Goal: Transaction & Acquisition: Purchase product/service

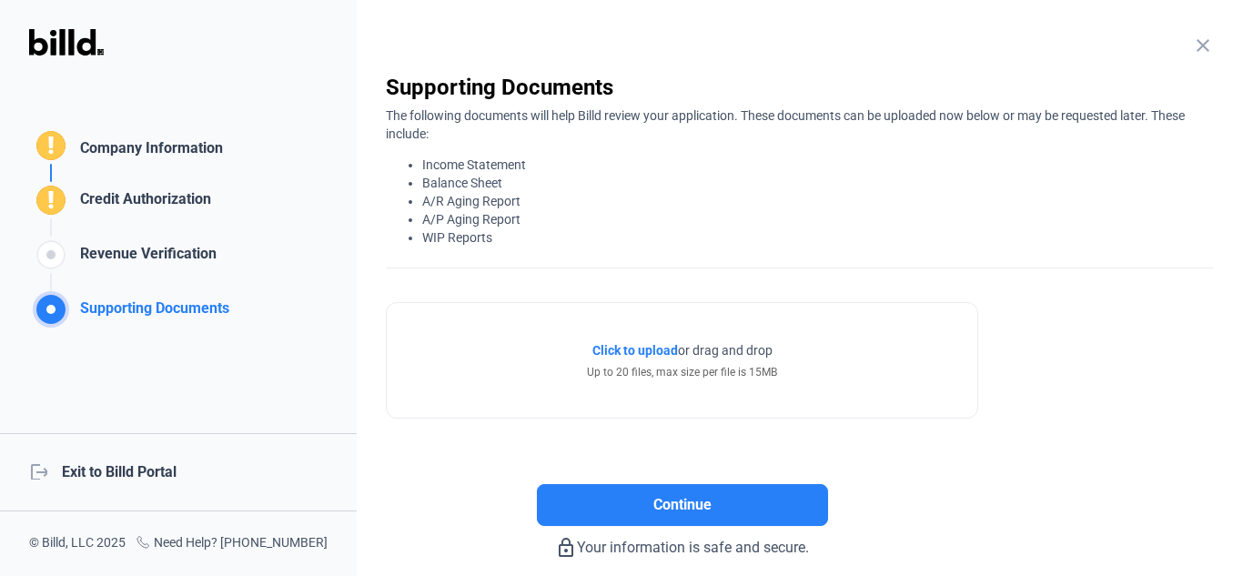
click at [166, 470] on div "logout Exit to Billd Portal" at bounding box center [178, 472] width 357 height 78
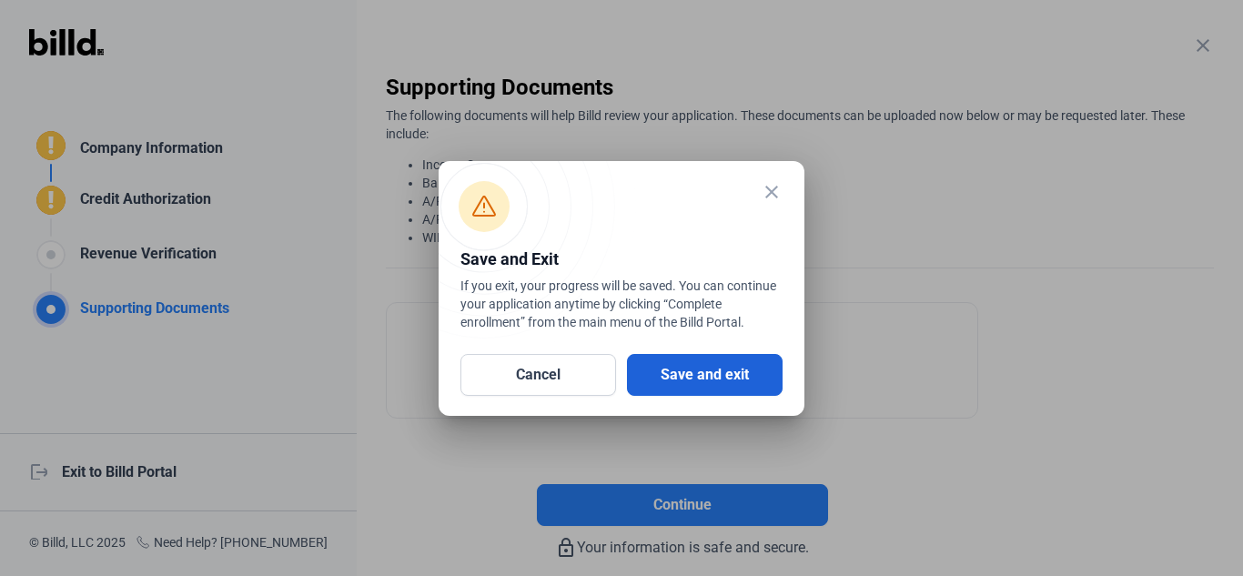
click at [702, 384] on button "Save and exit" at bounding box center [705, 375] width 156 height 42
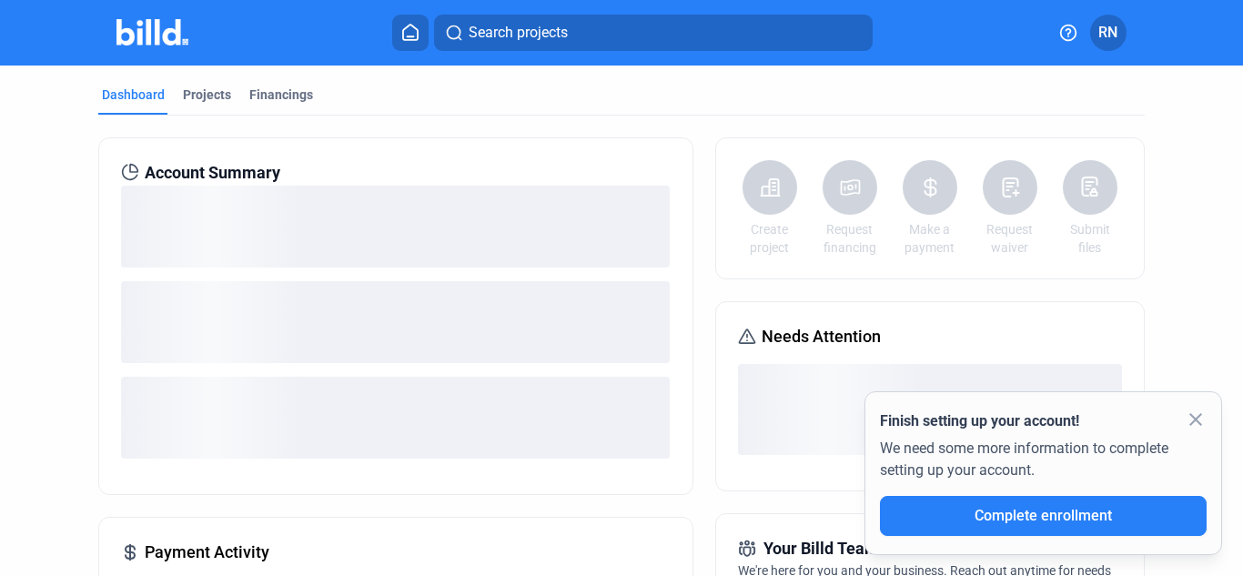
click at [1198, 422] on mat-icon "close" at bounding box center [1196, 420] width 22 height 22
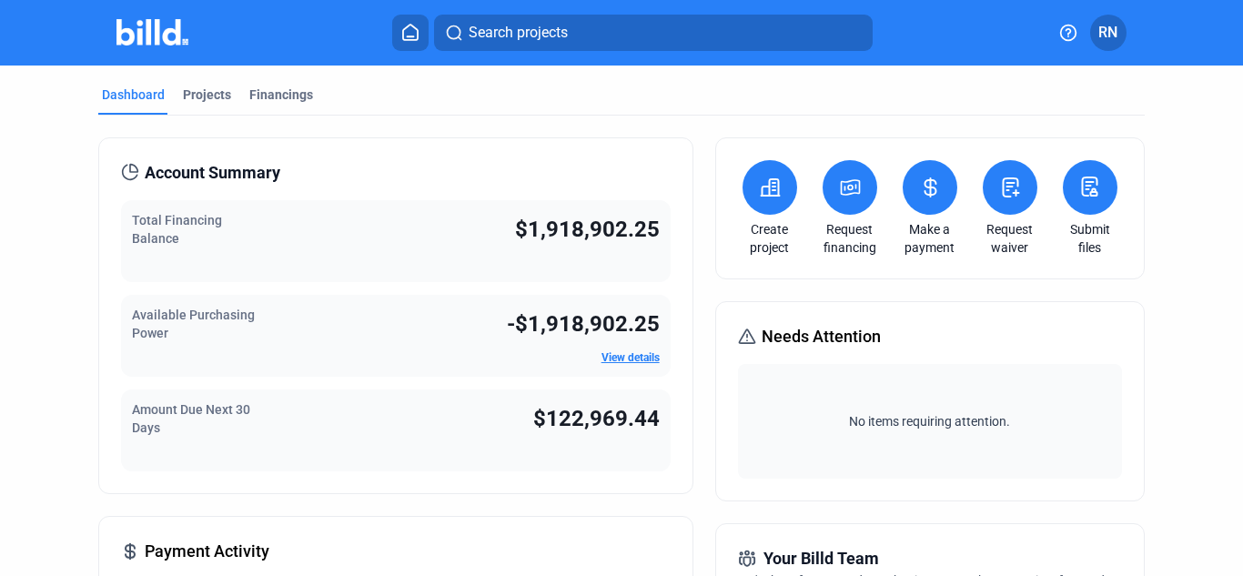
click at [845, 191] on icon at bounding box center [850, 188] width 23 height 22
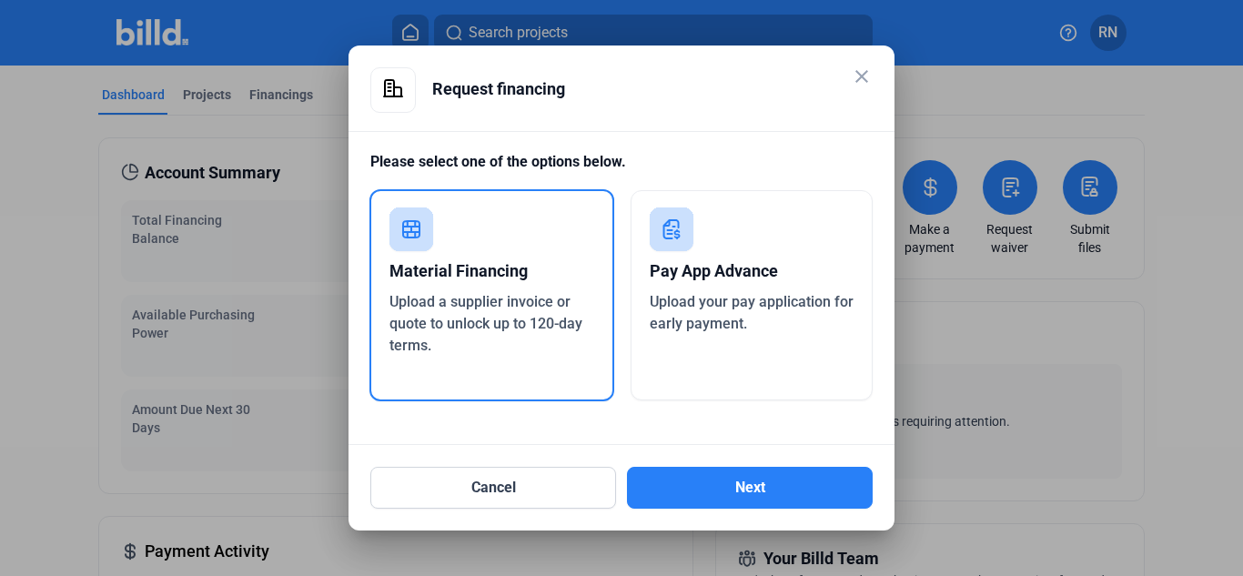
click at [776, 255] on div "Pay App Advance" at bounding box center [752, 271] width 205 height 40
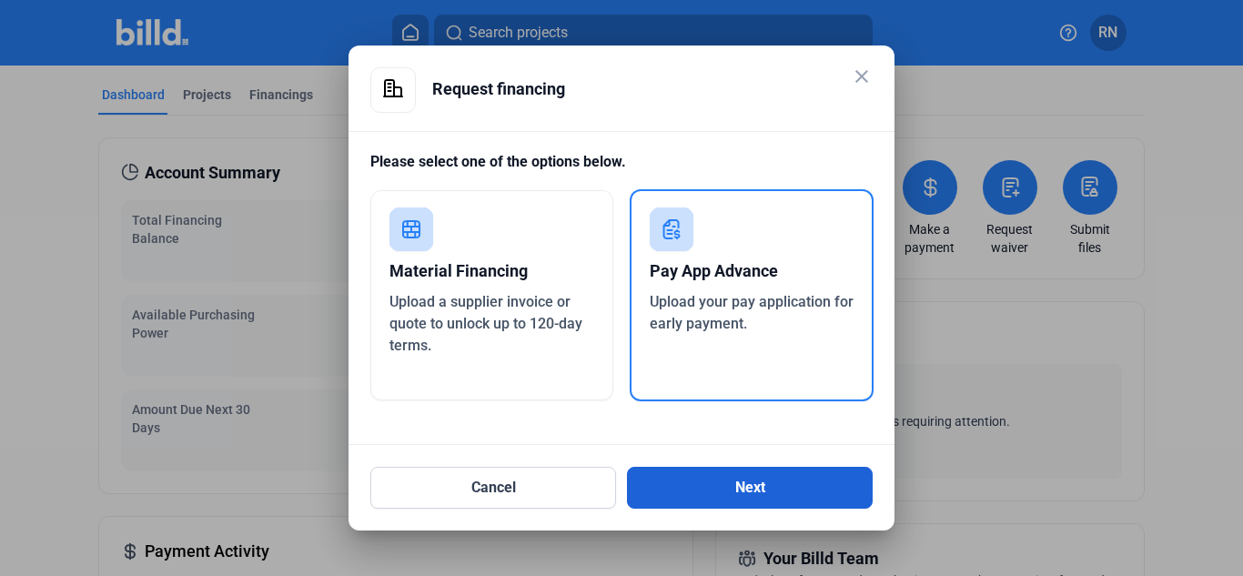
click at [764, 504] on button "Next" at bounding box center [750, 488] width 246 height 42
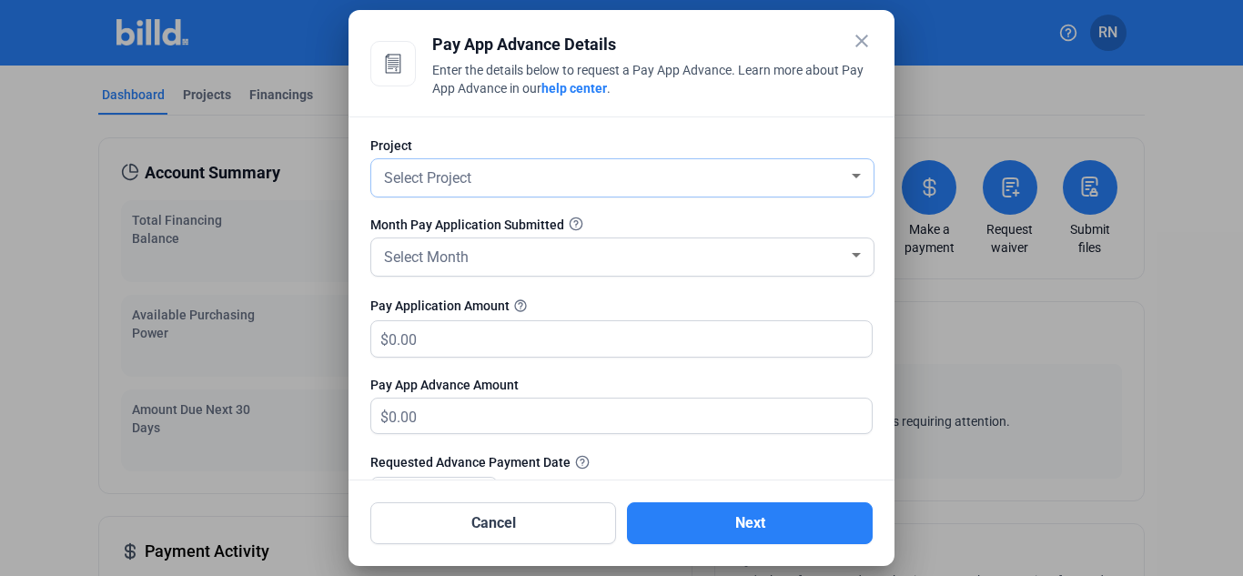
click at [769, 187] on div "Select Project" at bounding box center [614, 176] width 468 height 25
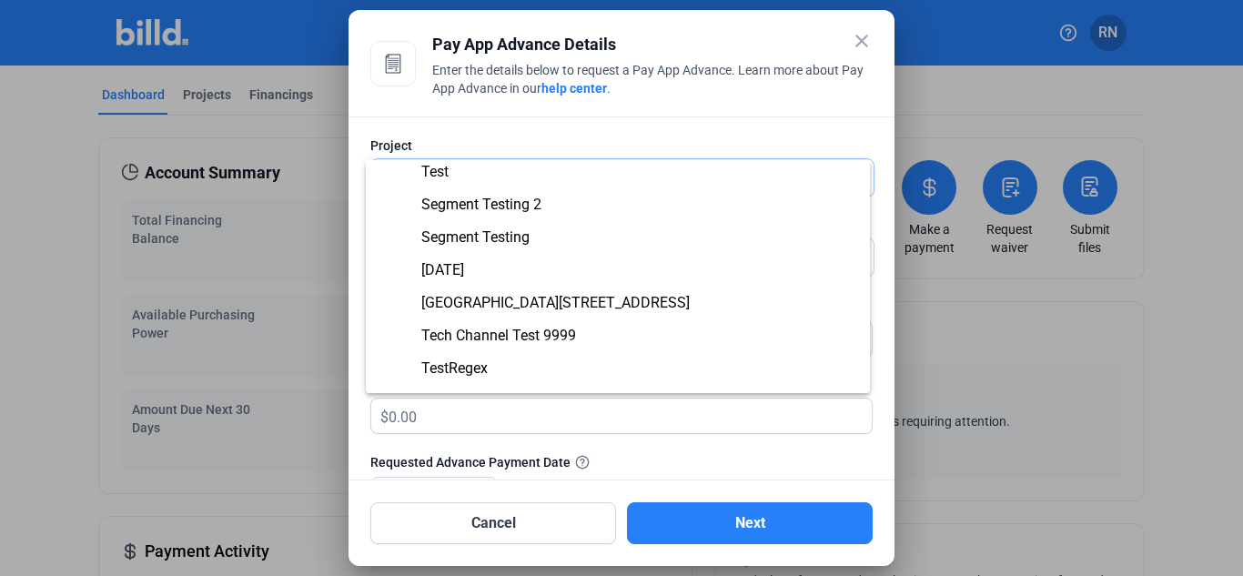
scroll to position [202, 0]
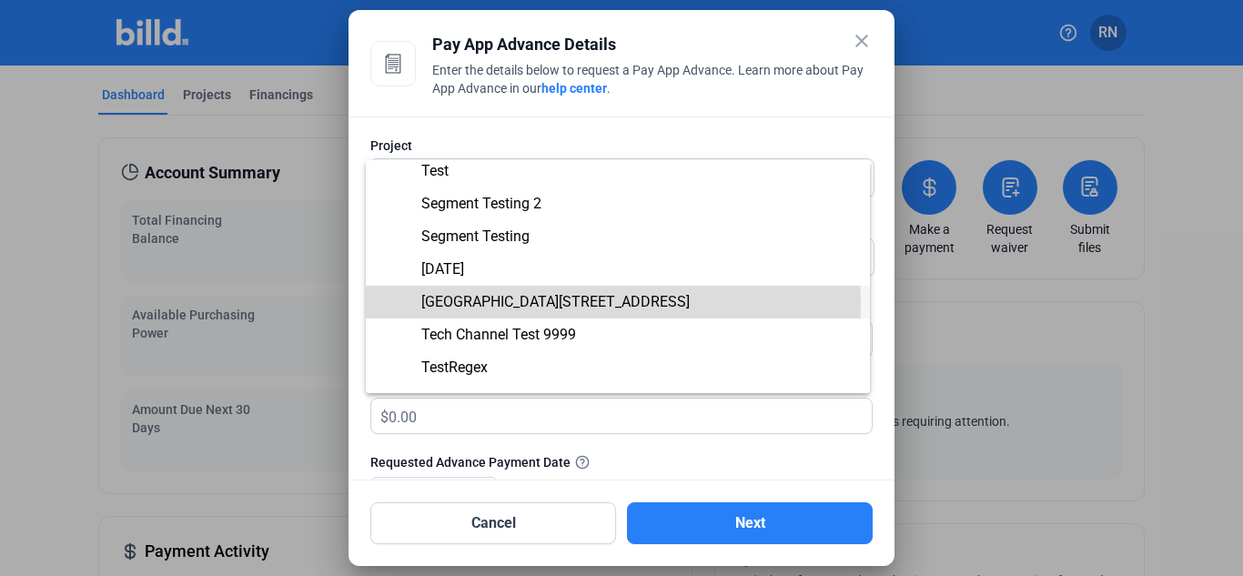
click at [522, 302] on span "[GEOGRAPHIC_DATA][STREET_ADDRESS]" at bounding box center [555, 301] width 268 height 17
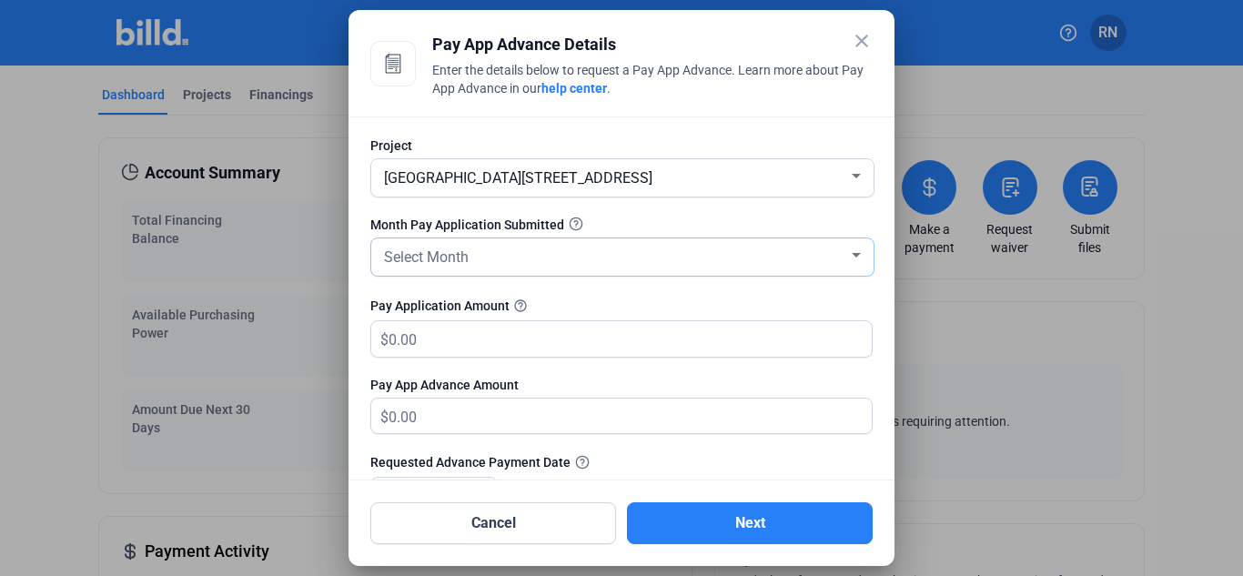
click at [603, 261] on div "Select Month" at bounding box center [614, 255] width 468 height 25
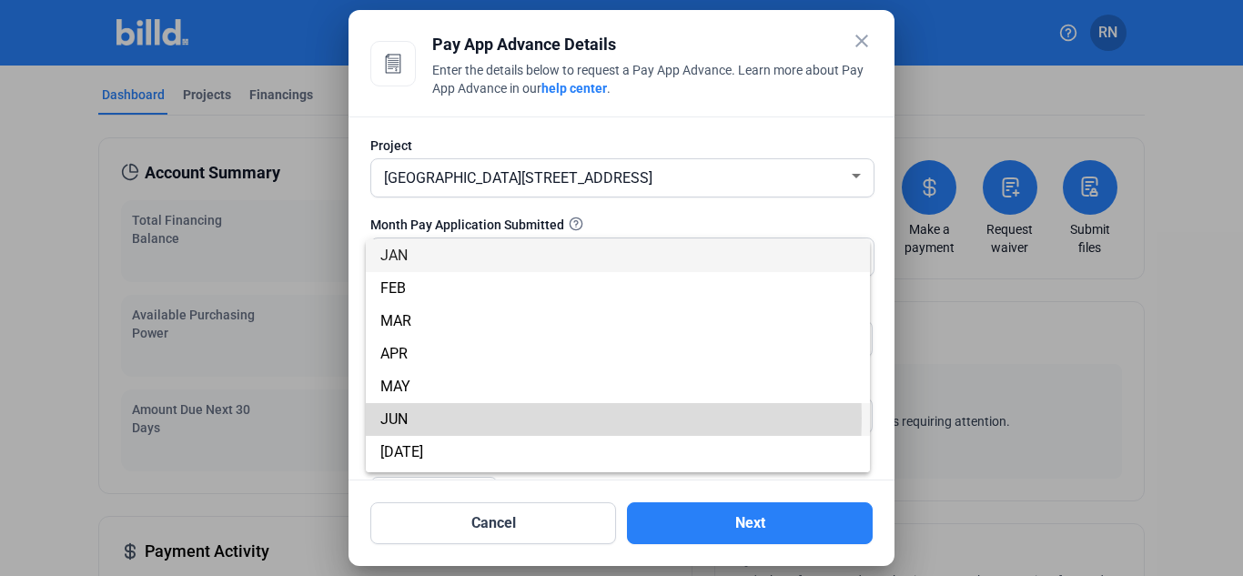
click at [493, 418] on span "JUN" at bounding box center [617, 419] width 475 height 33
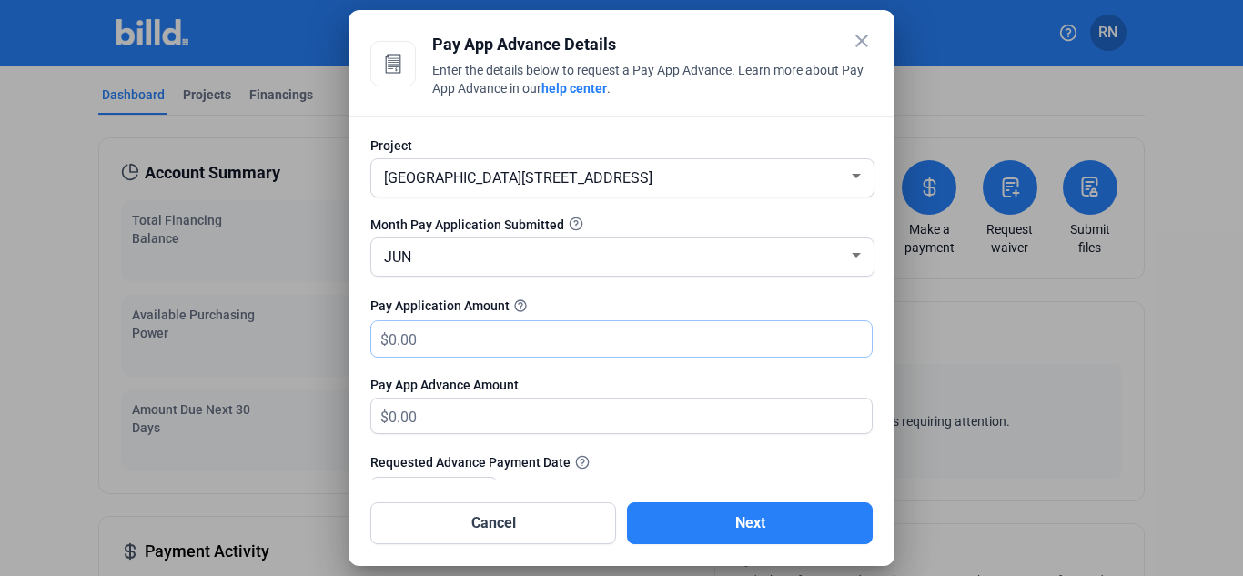
click at [560, 342] on input "text" at bounding box center [629, 338] width 483 height 35
type input "1"
type input "1.00"
type input "12"
type input "12.00"
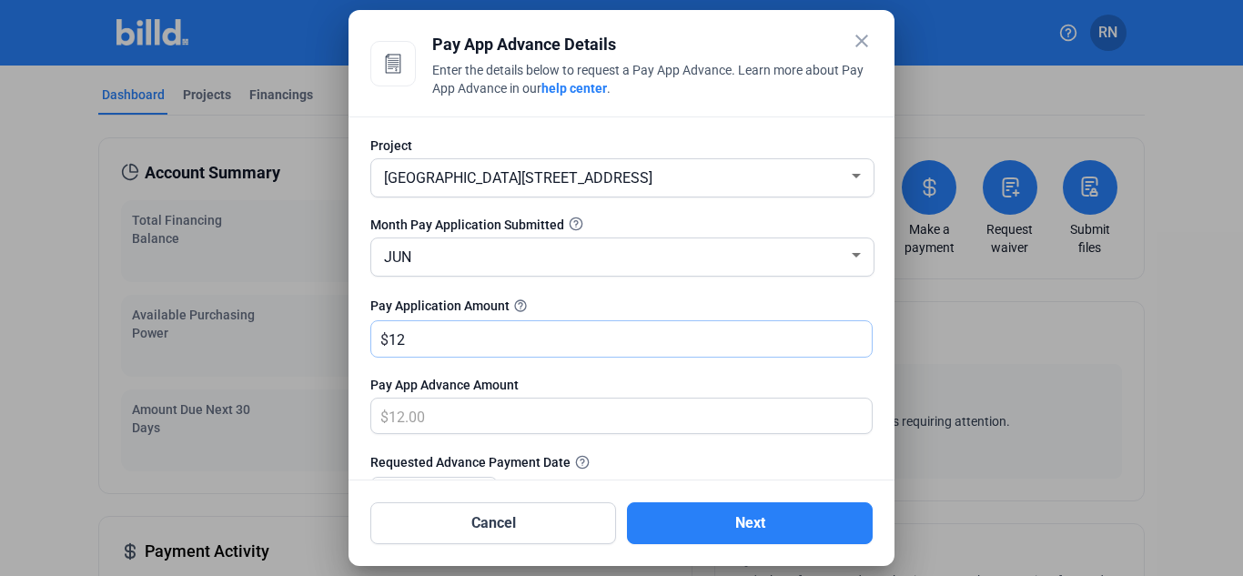
type input "123"
type input "123.00"
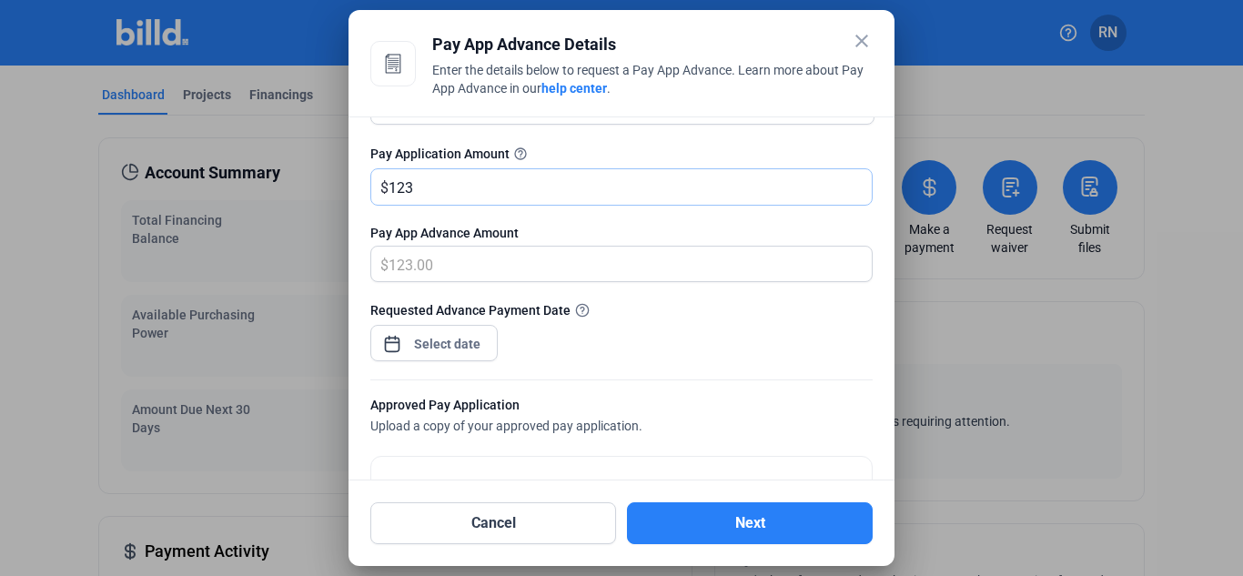
scroll to position [153, 0]
type input "123"
click at [478, 352] on div "close Pay App Advance Details Enter the details below to request a Pay App Adva…" at bounding box center [621, 288] width 1243 height 576
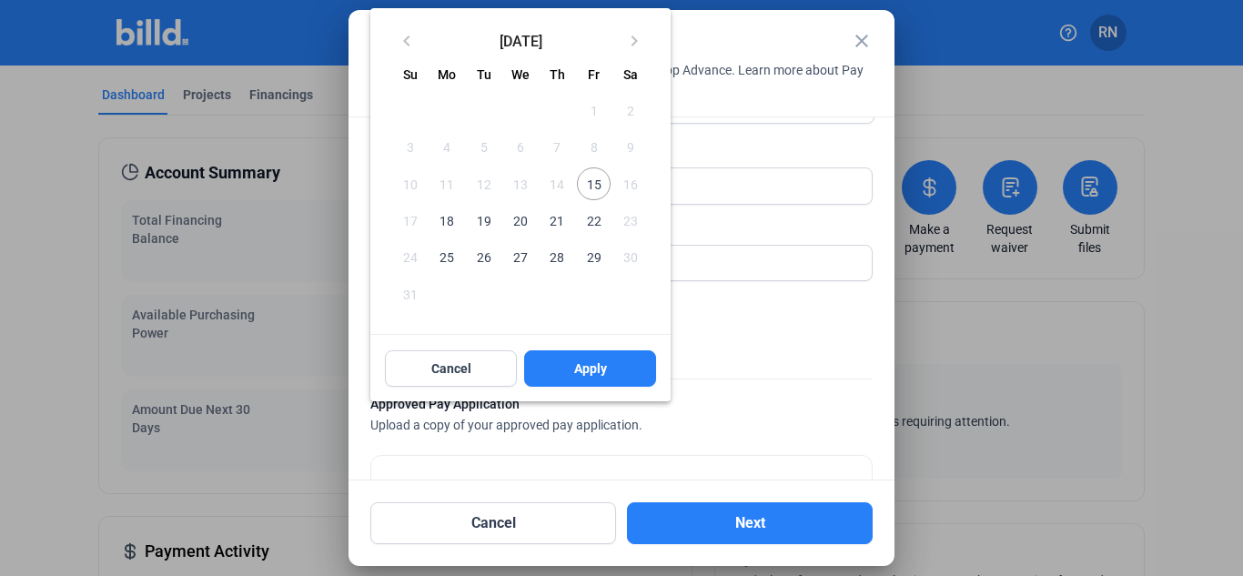
click at [446, 220] on span "18" at bounding box center [446, 220] width 33 height 33
click at [619, 357] on button "Apply" at bounding box center [590, 368] width 132 height 36
type input "[DATE]"
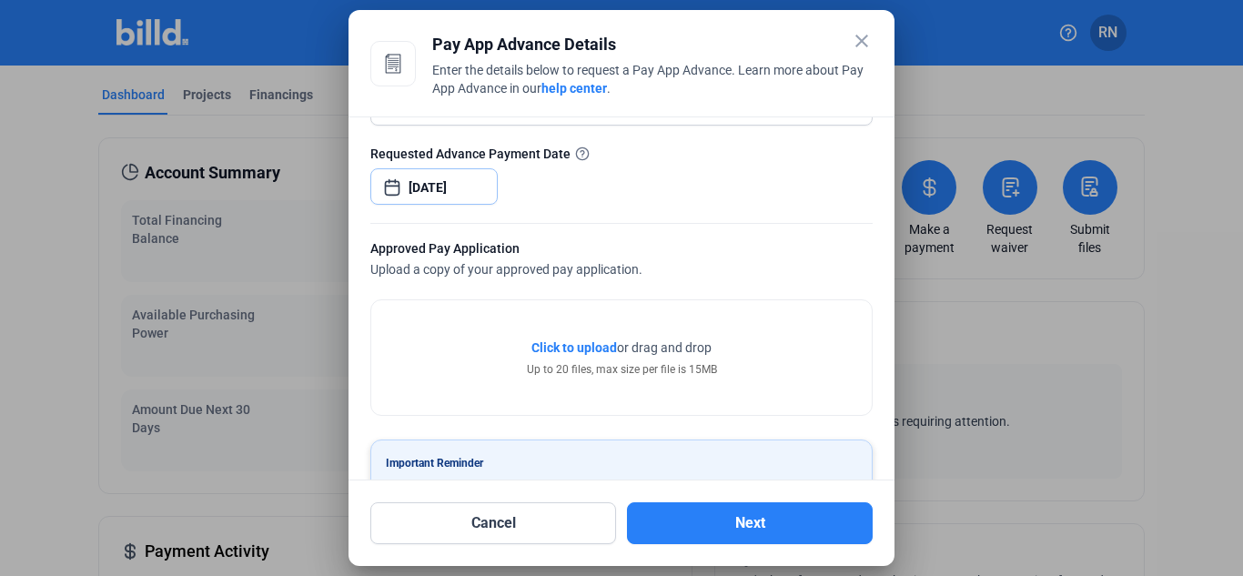
scroll to position [321, 0]
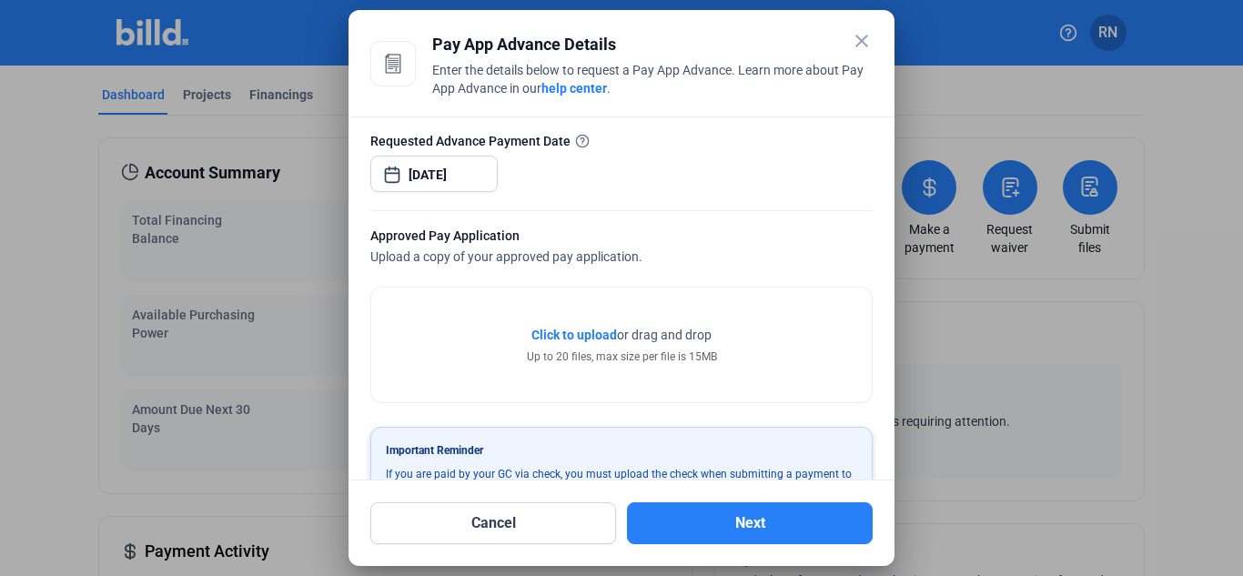
click at [587, 328] on span "Click to upload" at bounding box center [574, 335] width 86 height 15
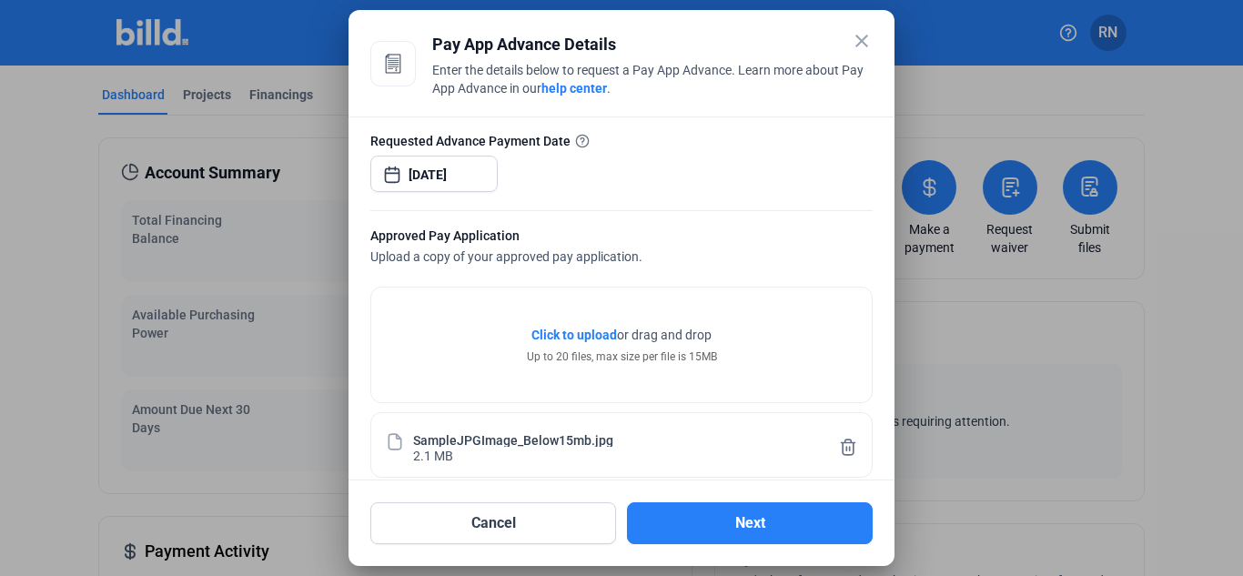
scroll to position [447, 0]
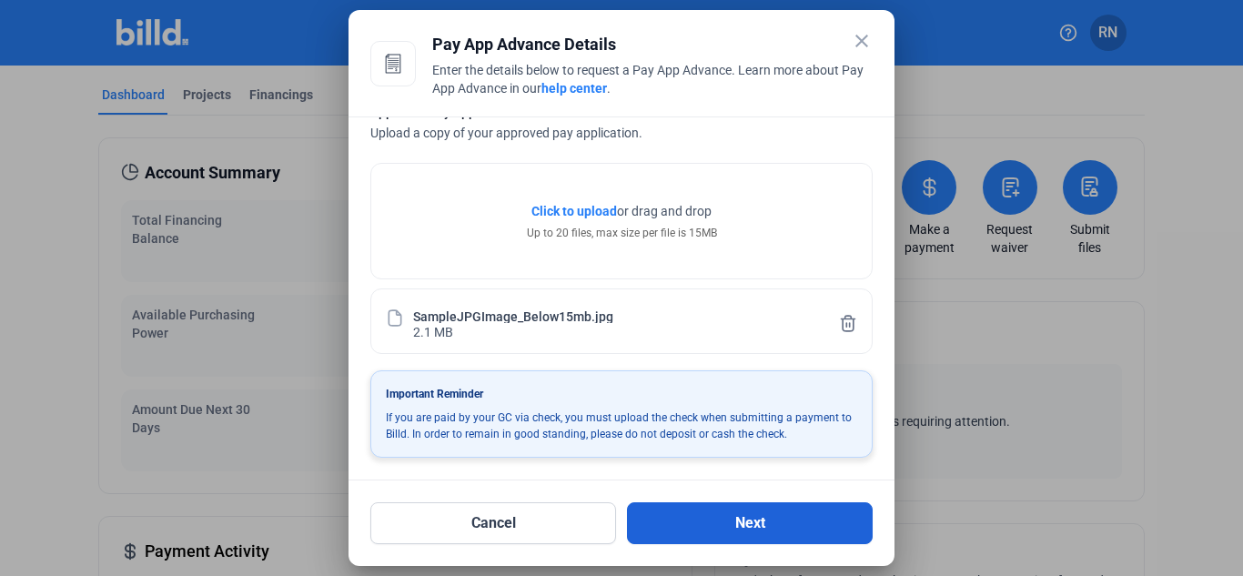
click at [714, 519] on button "Next" at bounding box center [750, 523] width 246 height 42
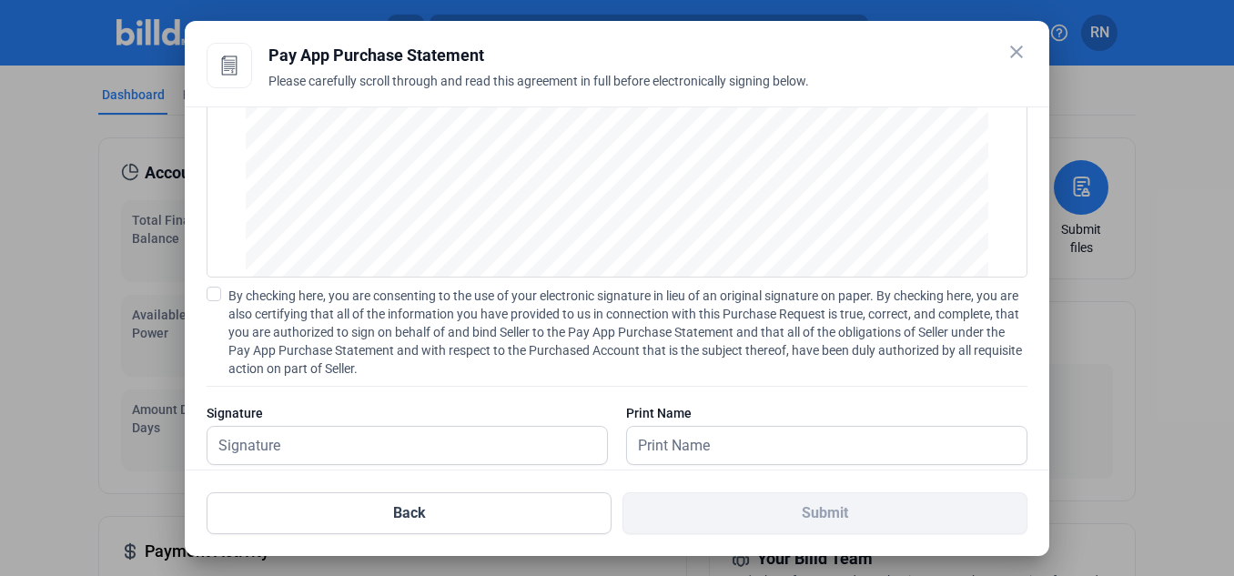
scroll to position [209, 0]
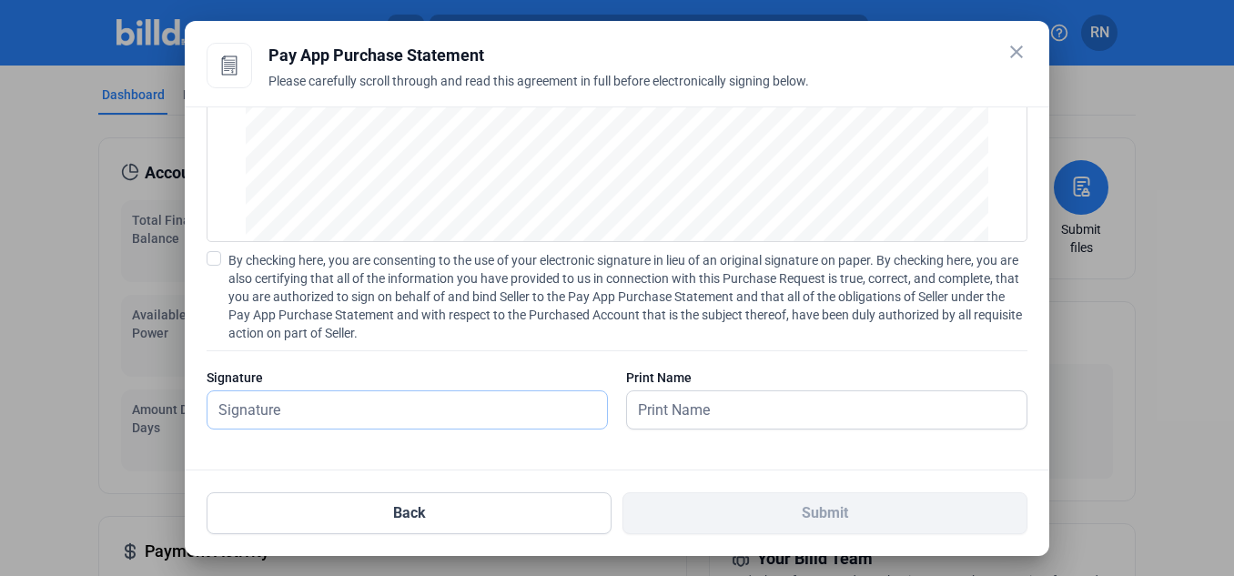
click at [510, 414] on input "text" at bounding box center [406, 409] width 399 height 37
click at [213, 258] on span at bounding box center [214, 258] width 15 height 15
click at [0, 0] on input "By checking here, you are consenting to the use of your electronic signature in…" at bounding box center [0, 0] width 0 height 0
click at [456, 400] on input "text" at bounding box center [396, 409] width 379 height 37
type input "[PERSON_NAME]"
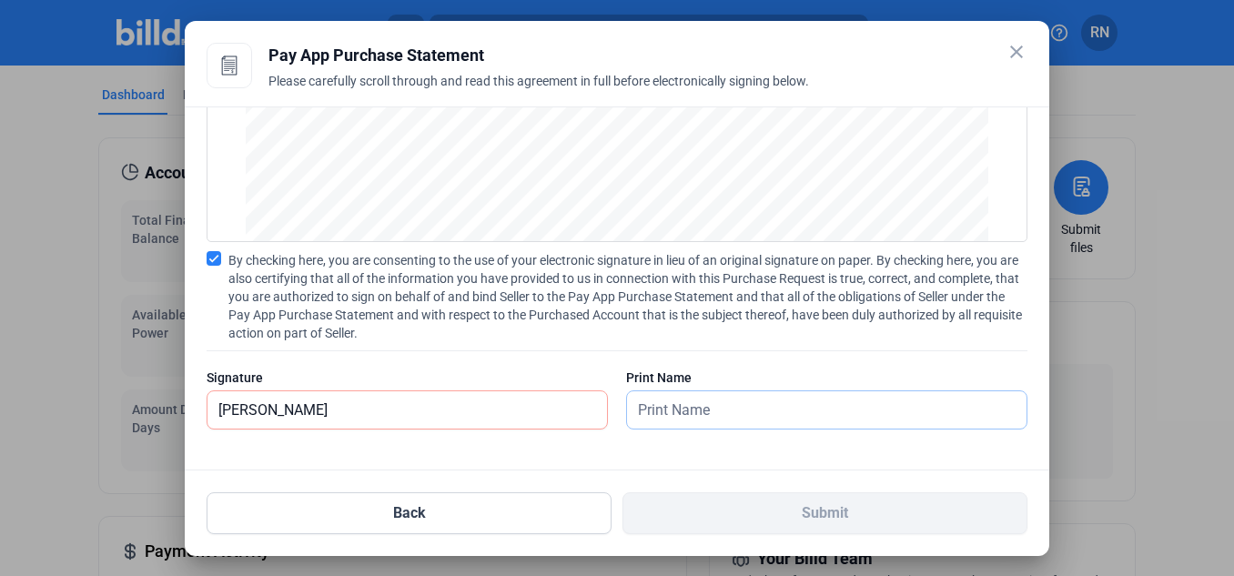
type input "[PERSON_NAME]"
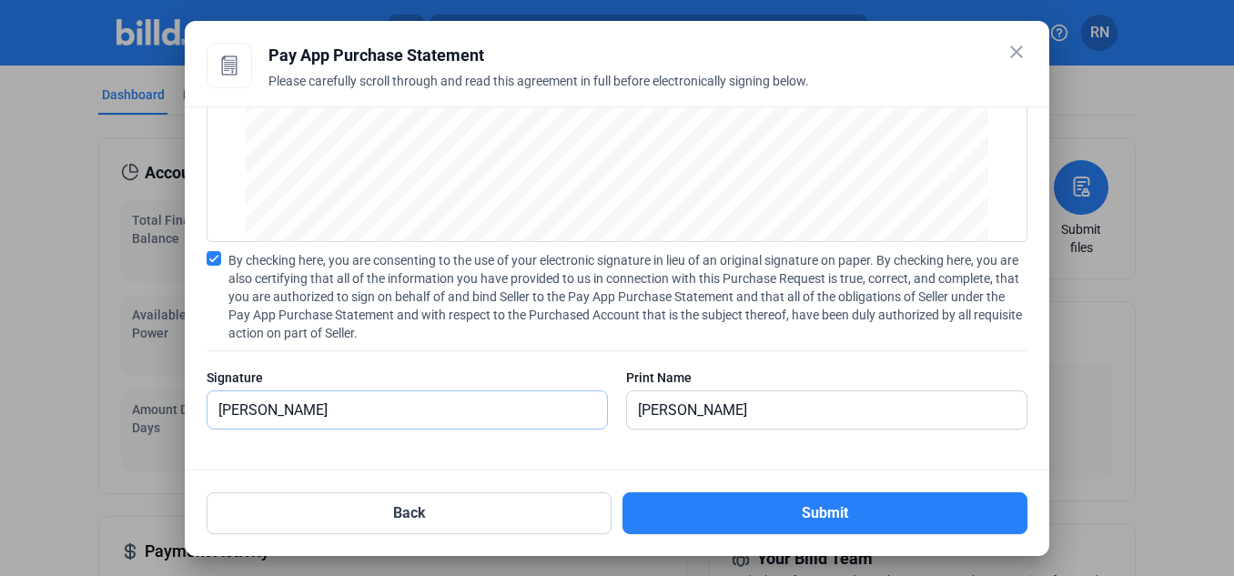
drag, startPoint x: 468, startPoint y: 414, endPoint x: 177, endPoint y: 399, distance: 291.5
click at [177, 399] on div "close Pay App Advance Details Enter the details below to request a Pay App Adva…" at bounding box center [617, 288] width 1234 height 576
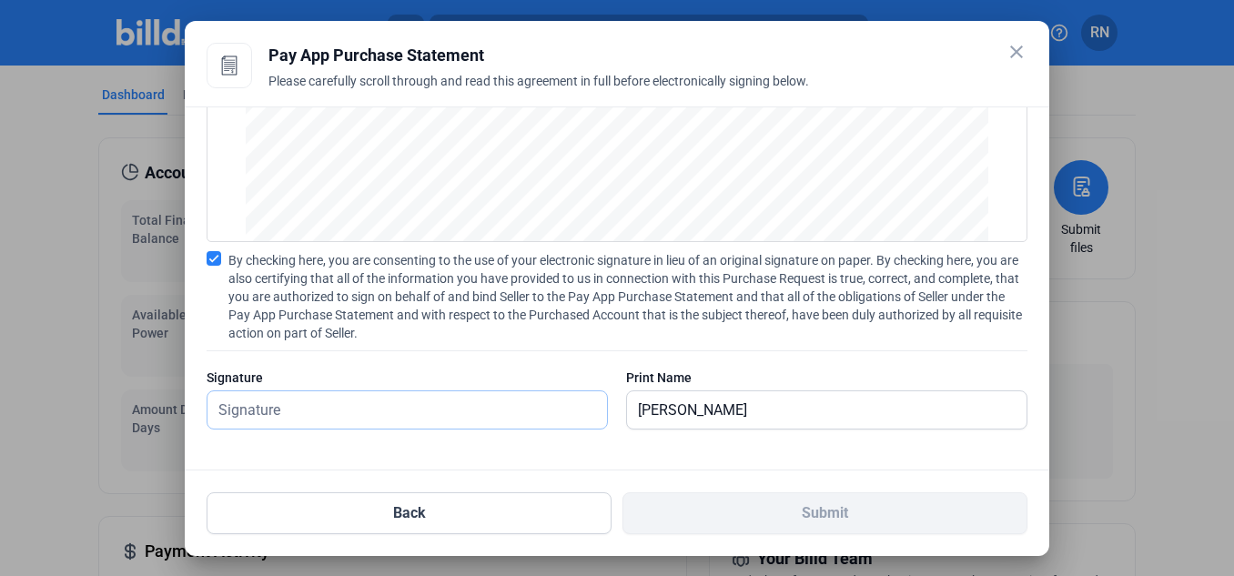
scroll to position [209, 0]
click at [487, 375] on div "Signature" at bounding box center [407, 377] width 401 height 18
click at [487, 410] on input "text" at bounding box center [406, 409] width 399 height 37
click at [716, 418] on input "[PERSON_NAME]" at bounding box center [826, 409] width 399 height 37
type input "K"
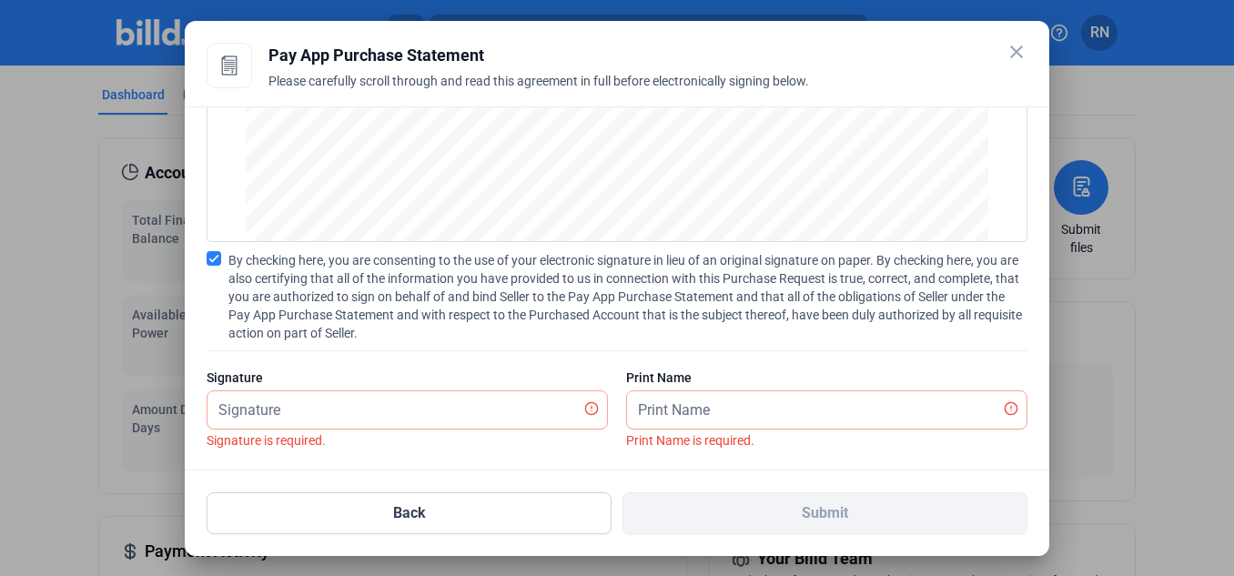
click at [683, 467] on div "DISCLOSURE STATEMENT This Disclosure Statement is being provided by Billd Excha…" at bounding box center [617, 288] width 864 height 364
click at [509, 417] on input "text" at bounding box center [406, 409] width 399 height 37
click at [569, 353] on div "By checking here, you are consenting to the use of your electronic signature in…" at bounding box center [617, 349] width 821 height 197
click at [217, 259] on span at bounding box center [214, 258] width 15 height 15
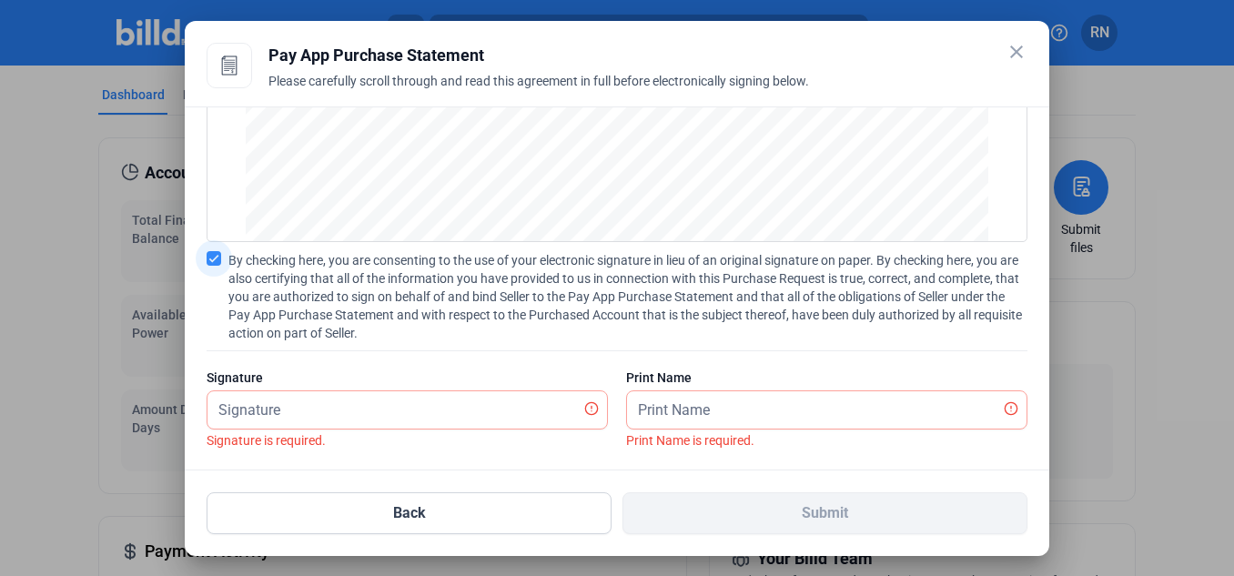
click at [0, 0] on input "By checking here, you are consenting to the use of your electronic signature in…" at bounding box center [0, 0] width 0 height 0
click at [438, 366] on div "By checking here, you are consenting to the use of your electronic signature in…" at bounding box center [617, 349] width 821 height 197
click at [448, 415] on input "text" at bounding box center [406, 409] width 399 height 37
click at [678, 405] on input "text" at bounding box center [816, 409] width 379 height 37
type input "[PERSON_NAME]"
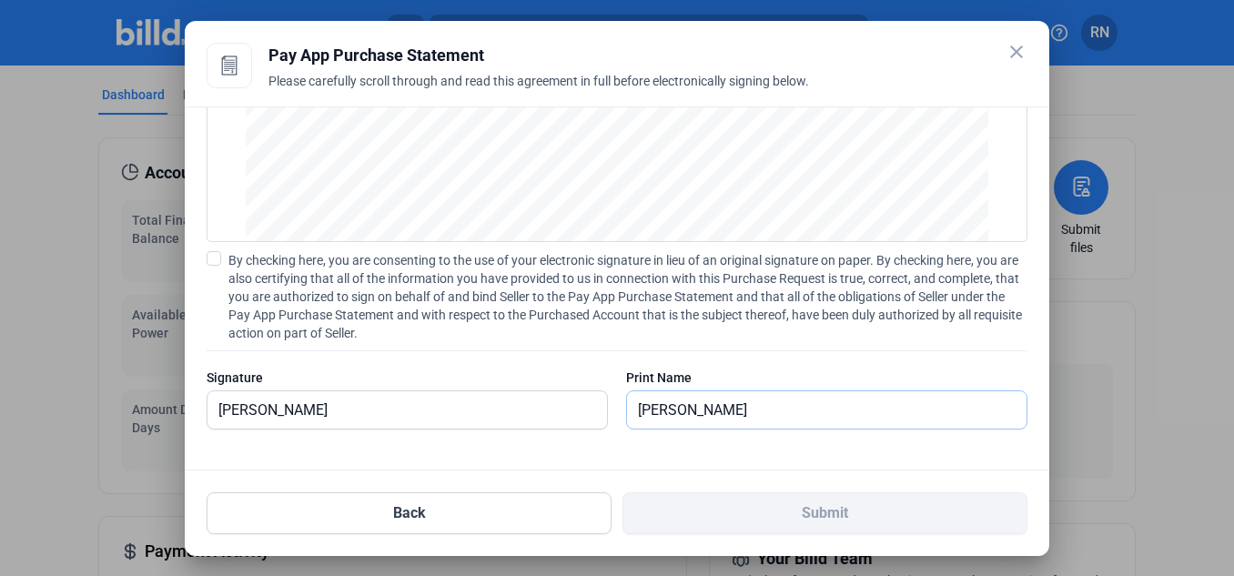
scroll to position [2771, 0]
click at [380, 416] on input "[PERSON_NAME]" at bounding box center [406, 409] width 399 height 37
type input "K"
click at [522, 448] on div "DISCLOSURE STATEMENT This Disclosure Statement is being provided by Billd Excha…" at bounding box center [617, 288] width 864 height 364
click at [217, 256] on span at bounding box center [214, 258] width 15 height 15
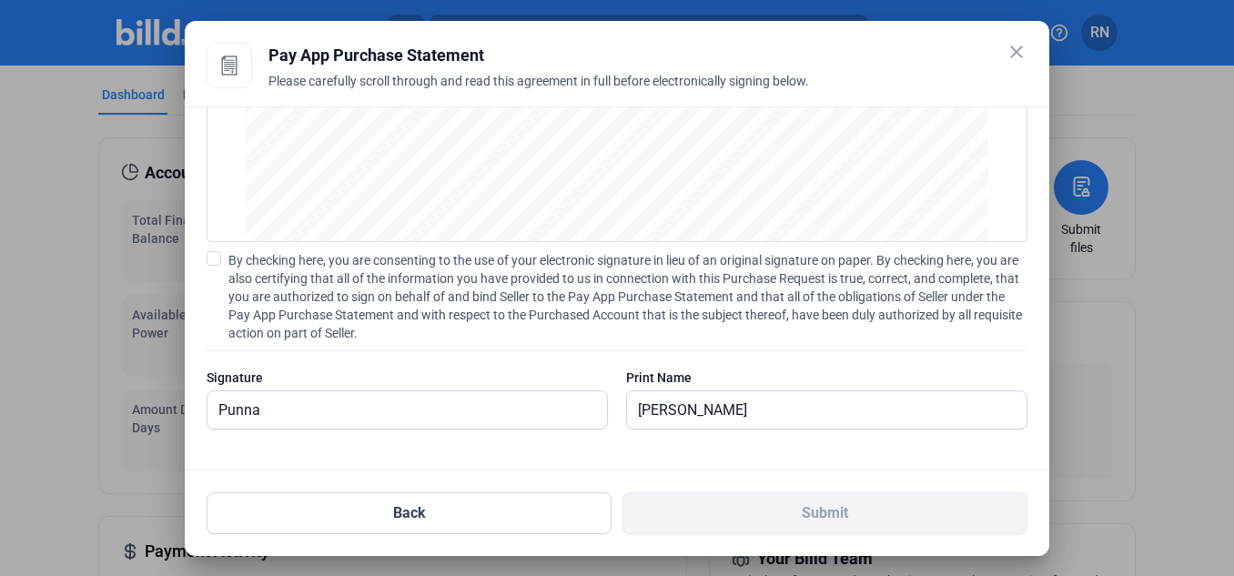
click at [0, 0] on input "By checking here, you are consenting to the use of your electronic signature in…" at bounding box center [0, 0] width 0 height 0
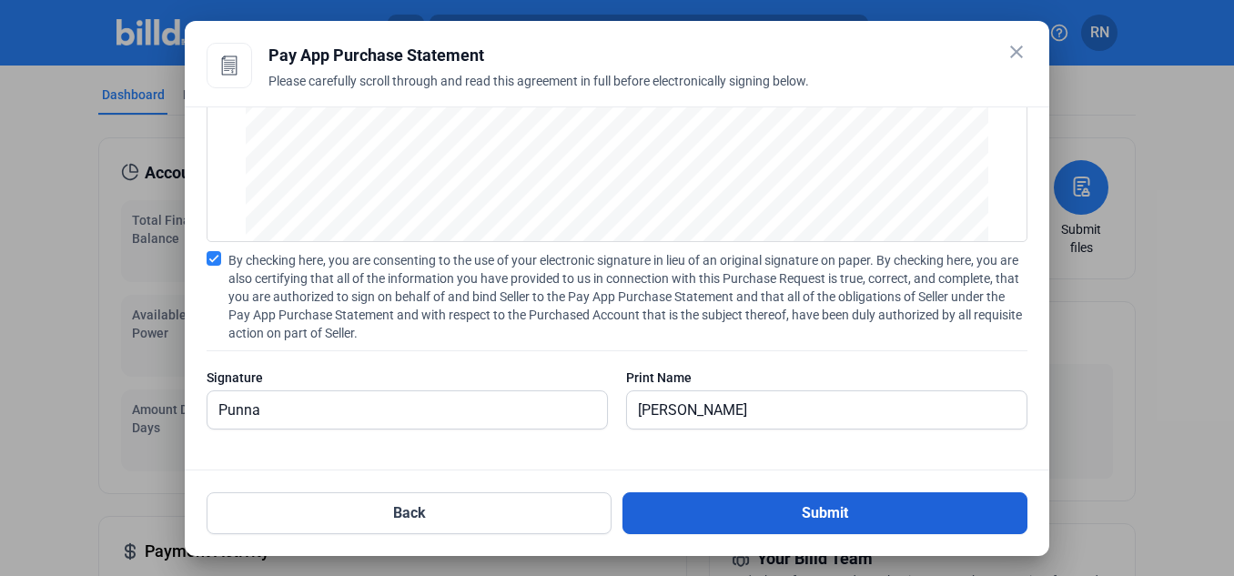
click at [712, 506] on button "Submit" at bounding box center [824, 513] width 405 height 42
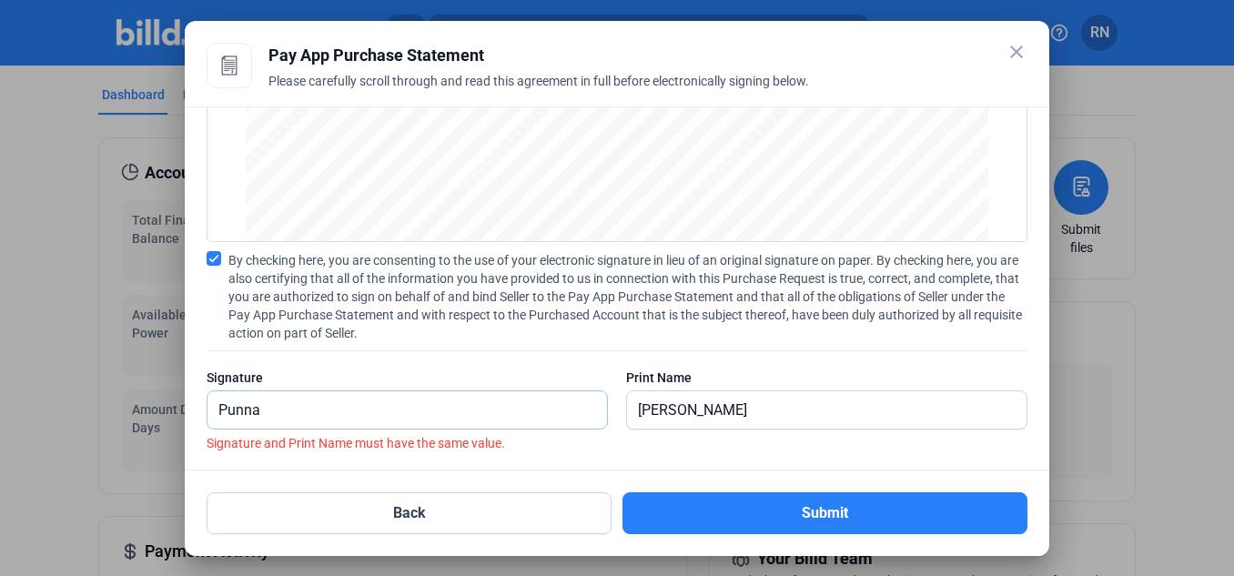
click at [558, 408] on input "Punna" at bounding box center [406, 409] width 399 height 37
type input "P"
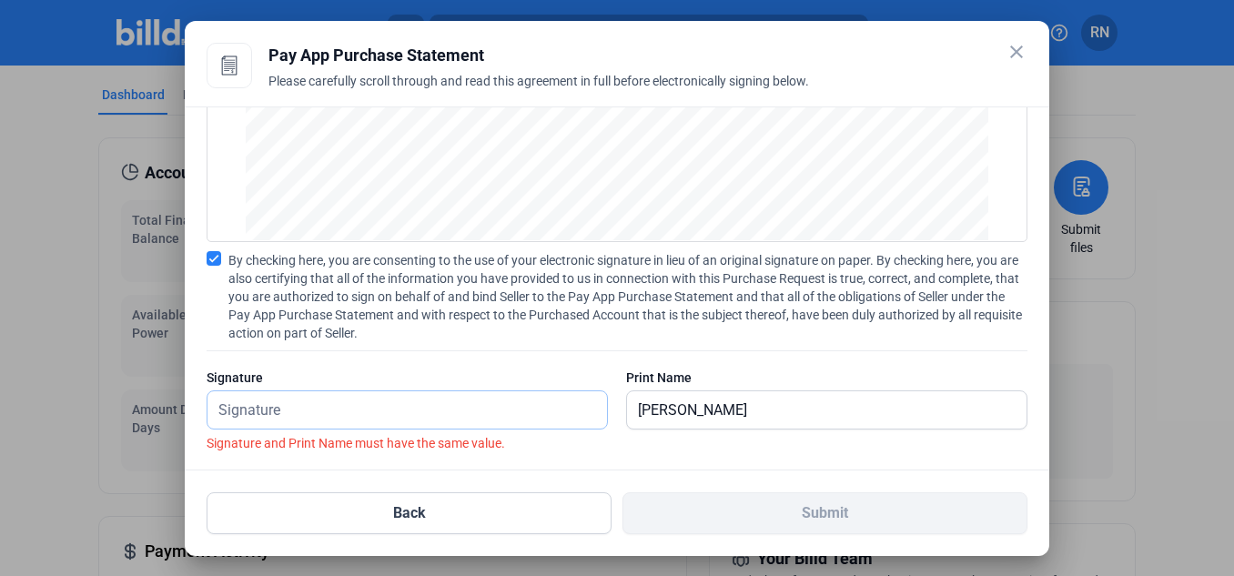
scroll to position [209, 0]
click at [560, 367] on div "By checking here, you are consenting to the use of your electronic signature in…" at bounding box center [617, 351] width 821 height 201
click at [458, 408] on input "text" at bounding box center [406, 409] width 399 height 37
type input "[PERSON_NAME]"
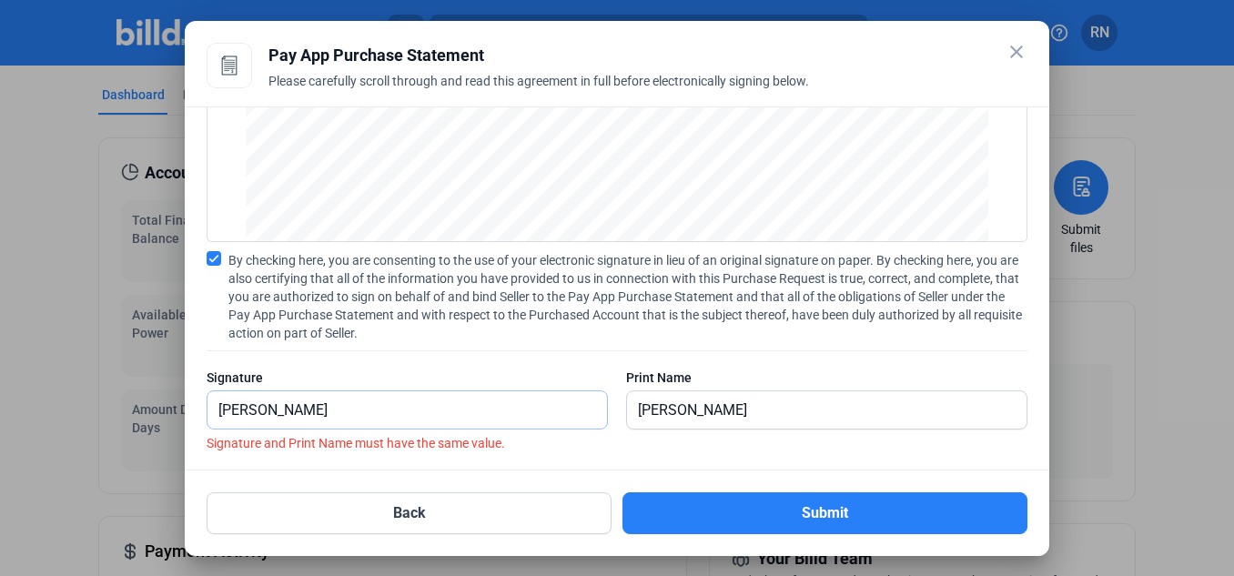
scroll to position [2771, 0]
click at [604, 445] on label "Signature and Print Name must have the same value." at bounding box center [617, 443] width 821 height 18
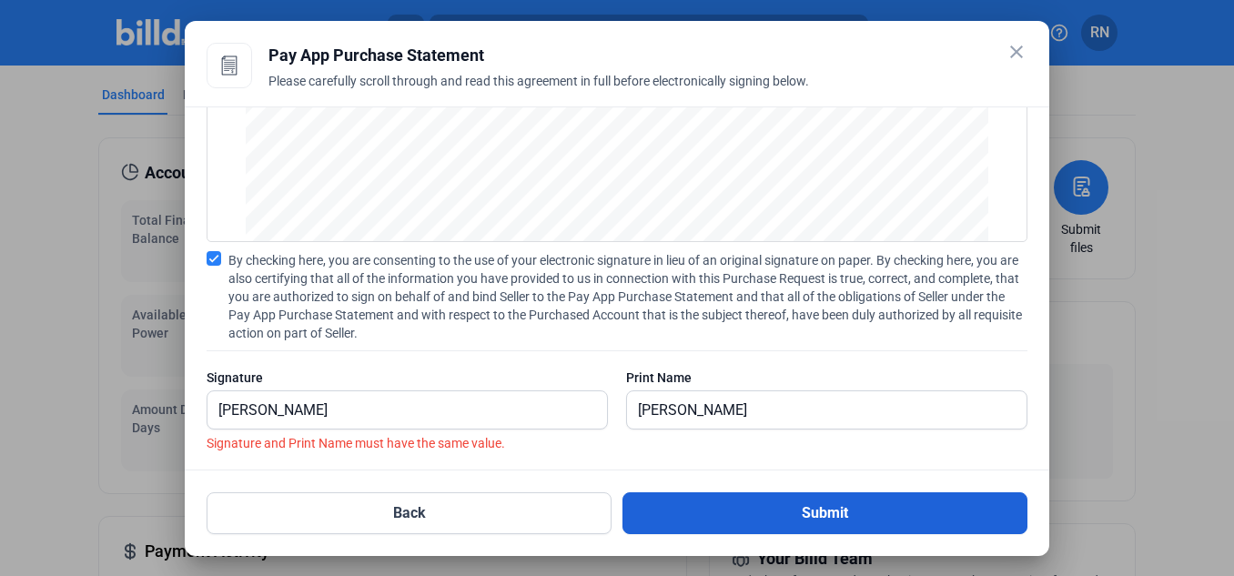
click at [704, 501] on button "Submit" at bounding box center [824, 513] width 405 height 42
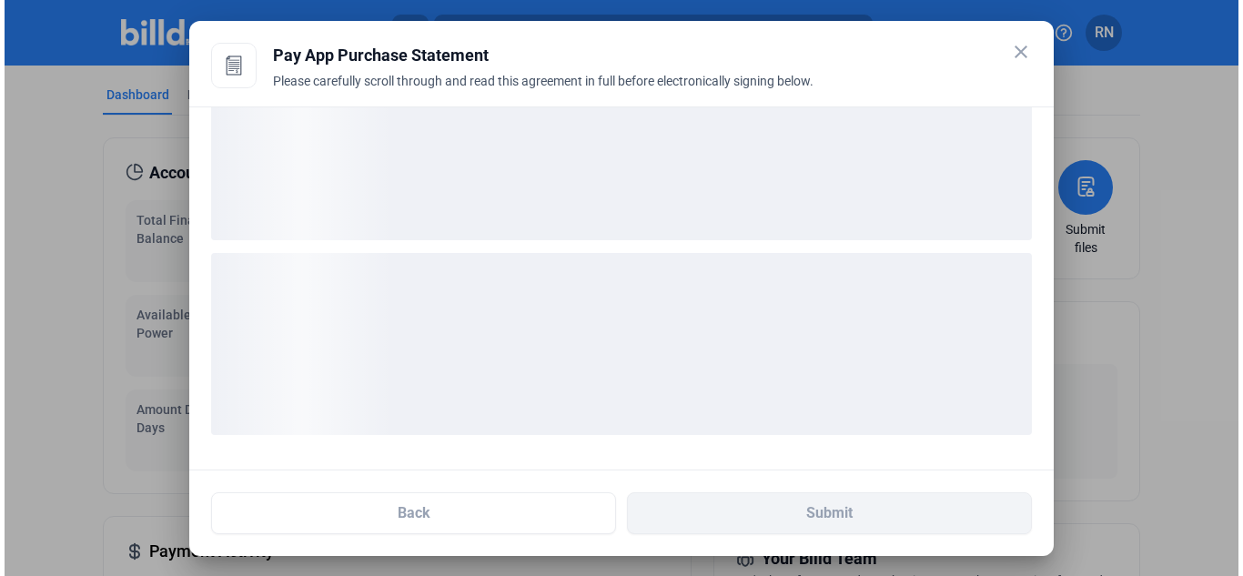
scroll to position [68, 0]
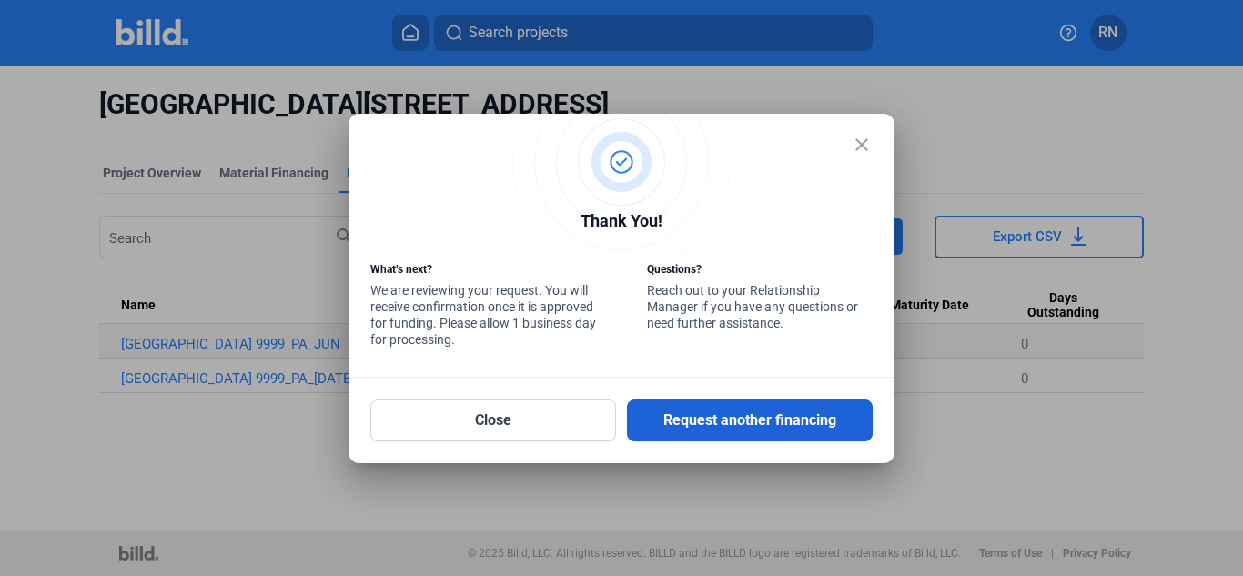
click at [679, 419] on button "Request another financing" at bounding box center [750, 420] width 246 height 42
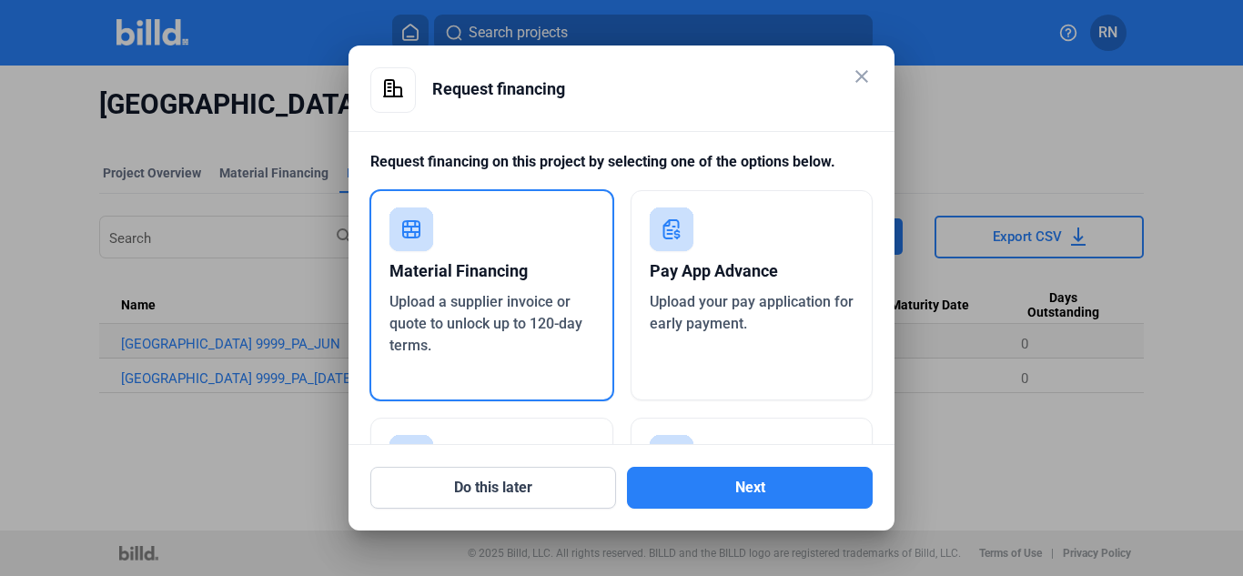
click at [708, 319] on span "Upload your pay application for early payment." at bounding box center [752, 312] width 204 height 39
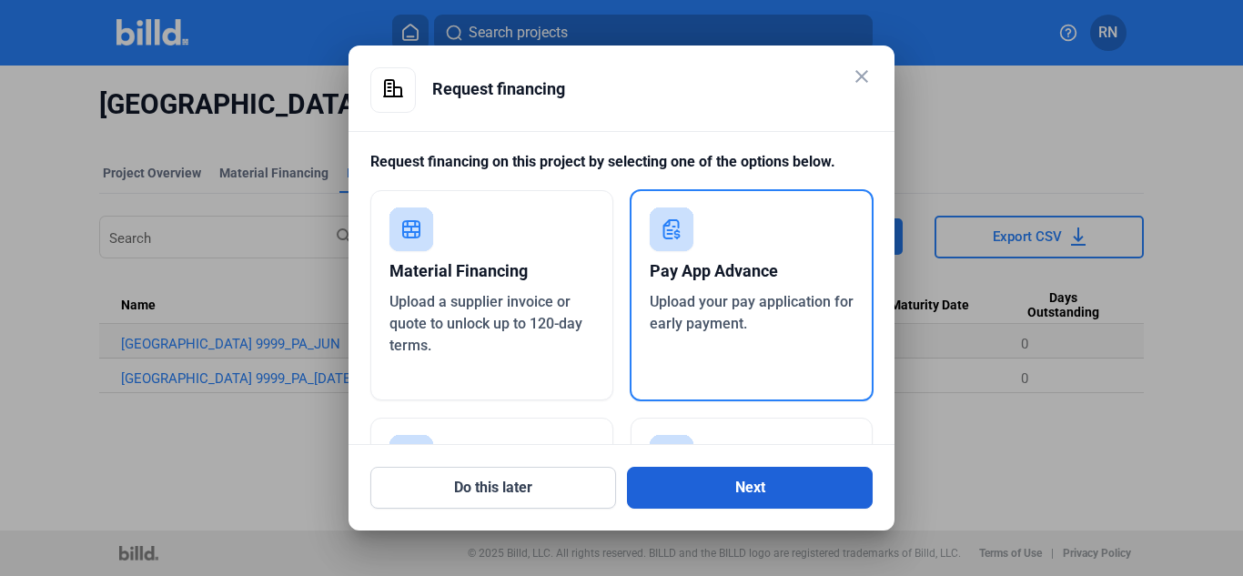
click at [727, 484] on button "Next" at bounding box center [750, 488] width 246 height 42
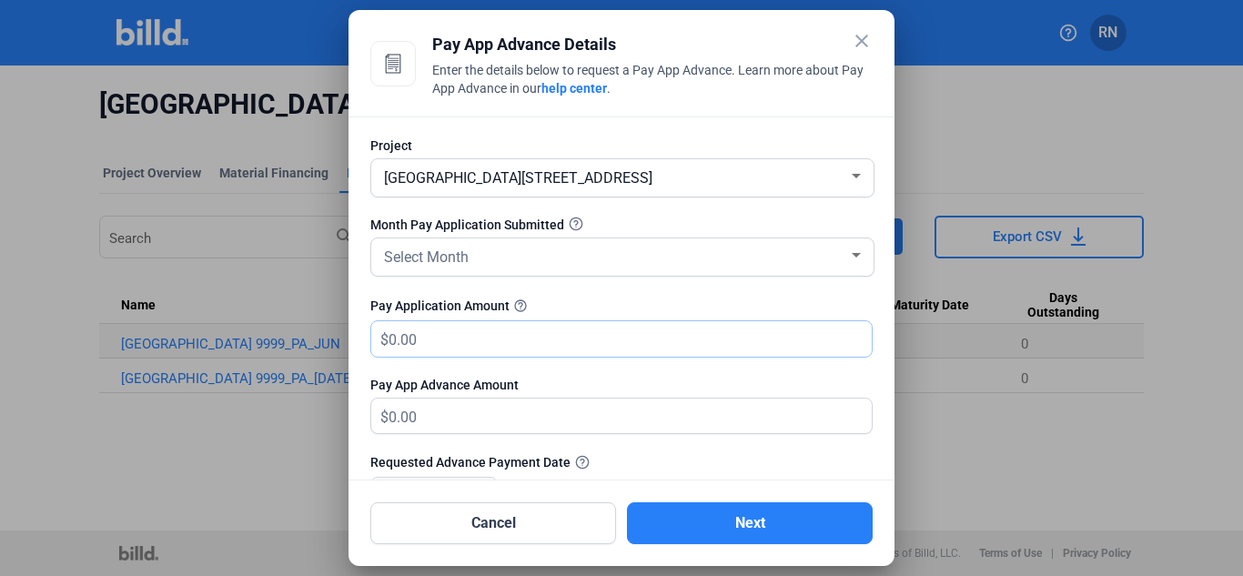
click at [608, 355] on input "text" at bounding box center [629, 338] width 483 height 35
type input "333"
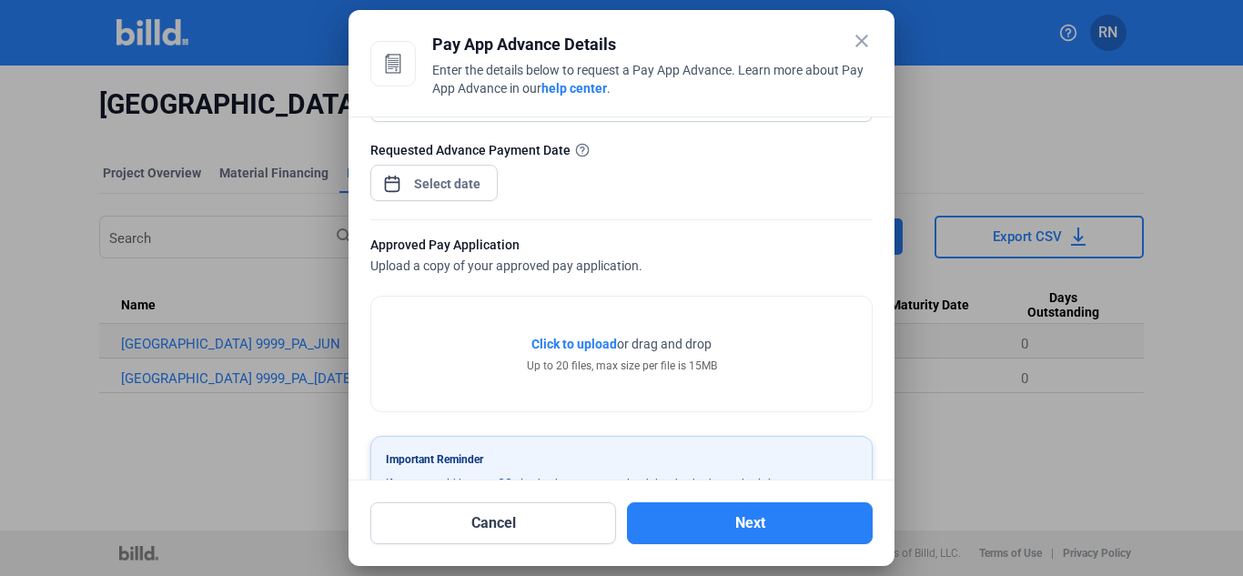
scroll to position [313, 0]
click at [575, 347] on span "Click to upload" at bounding box center [574, 343] width 86 height 15
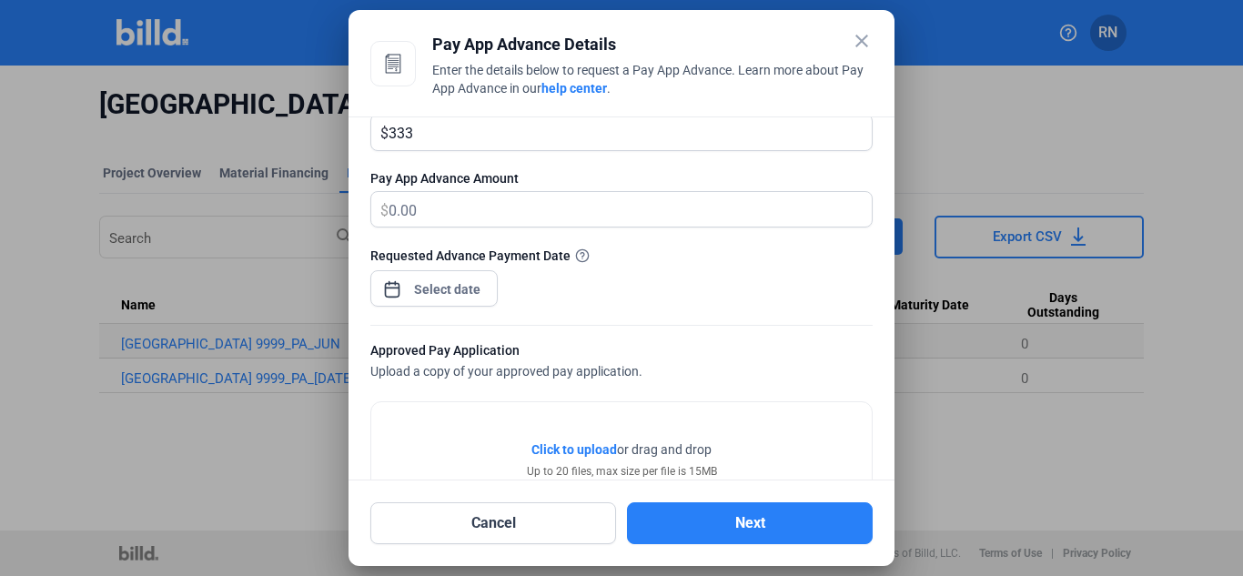
scroll to position [200, 0]
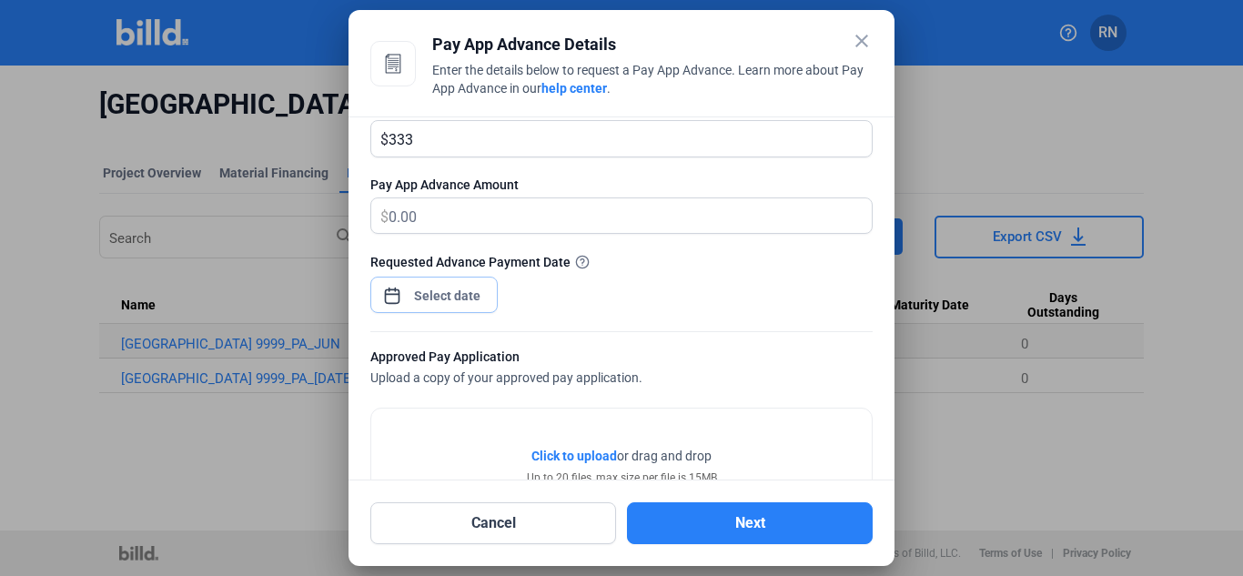
click at [461, 299] on div "close Pay App Advance Details Enter the details below to request a Pay App Adva…" at bounding box center [621, 288] width 1243 height 576
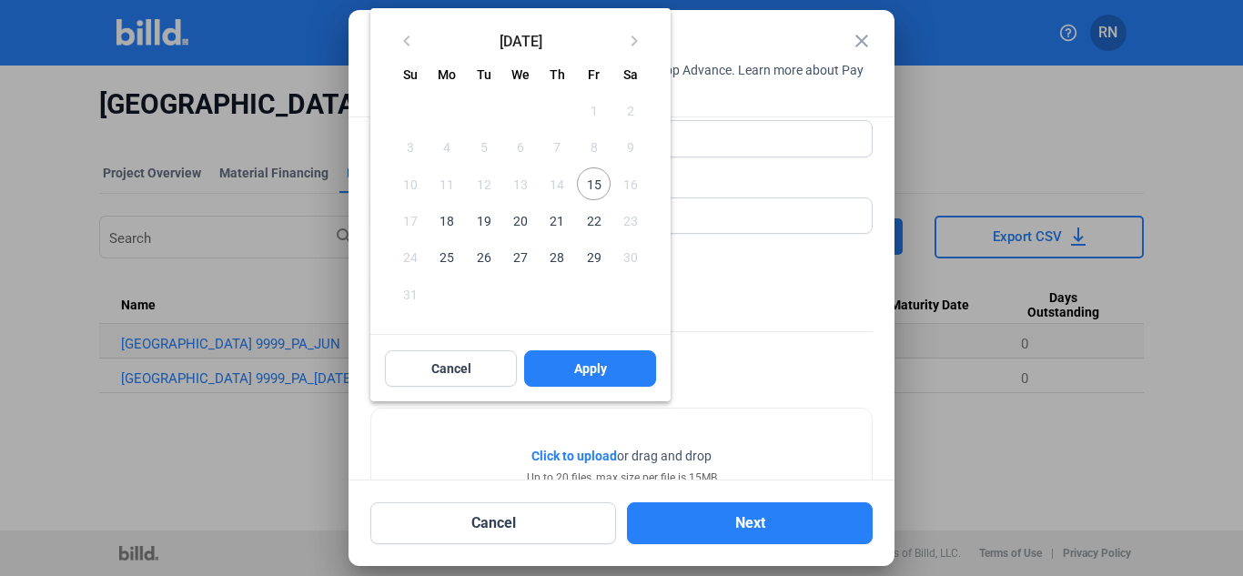
click at [493, 219] on span "19" at bounding box center [484, 220] width 33 height 33
click at [591, 368] on span "Apply" at bounding box center [590, 368] width 33 height 18
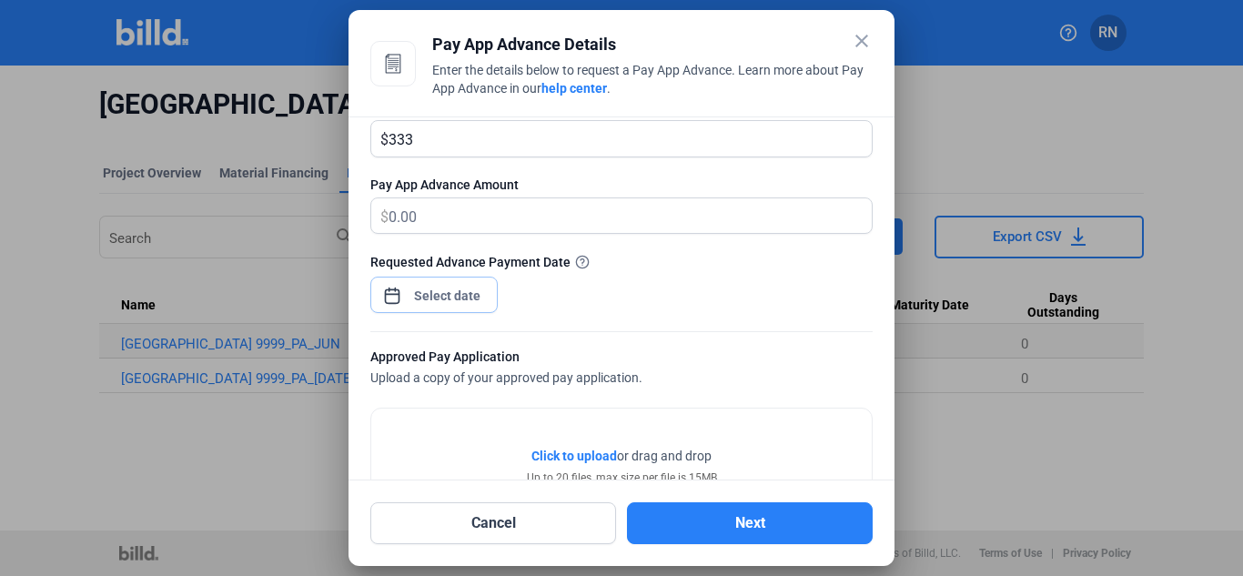
scroll to position [447, 0]
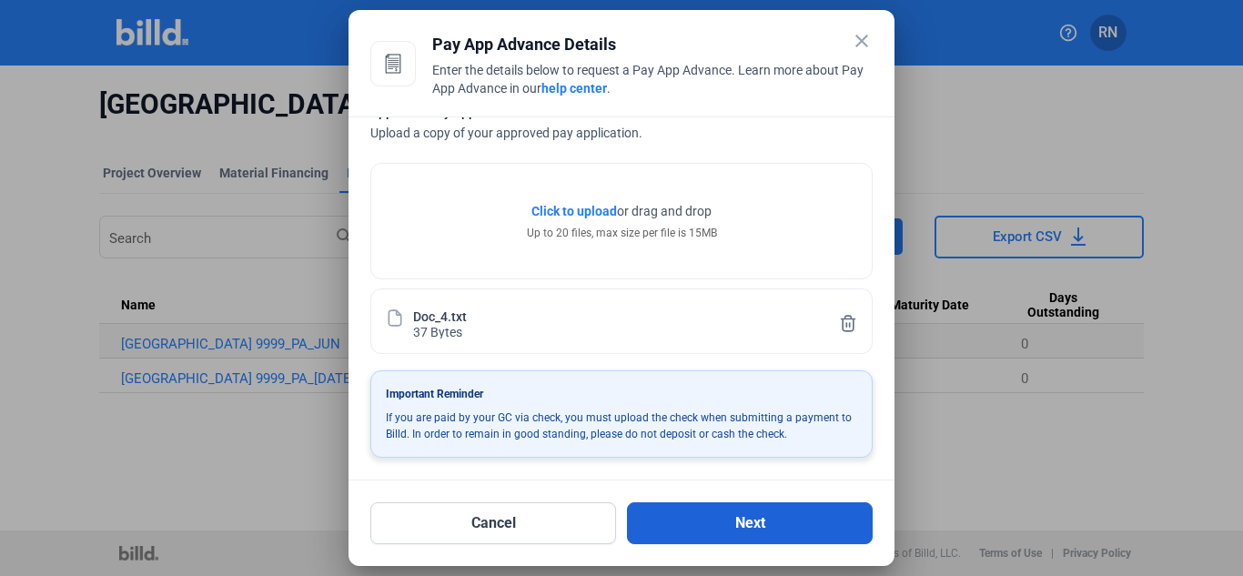
click at [759, 527] on button "Next" at bounding box center [750, 523] width 246 height 42
click at [715, 518] on button "Next" at bounding box center [750, 523] width 246 height 42
click at [762, 511] on button "Next" at bounding box center [750, 523] width 246 height 42
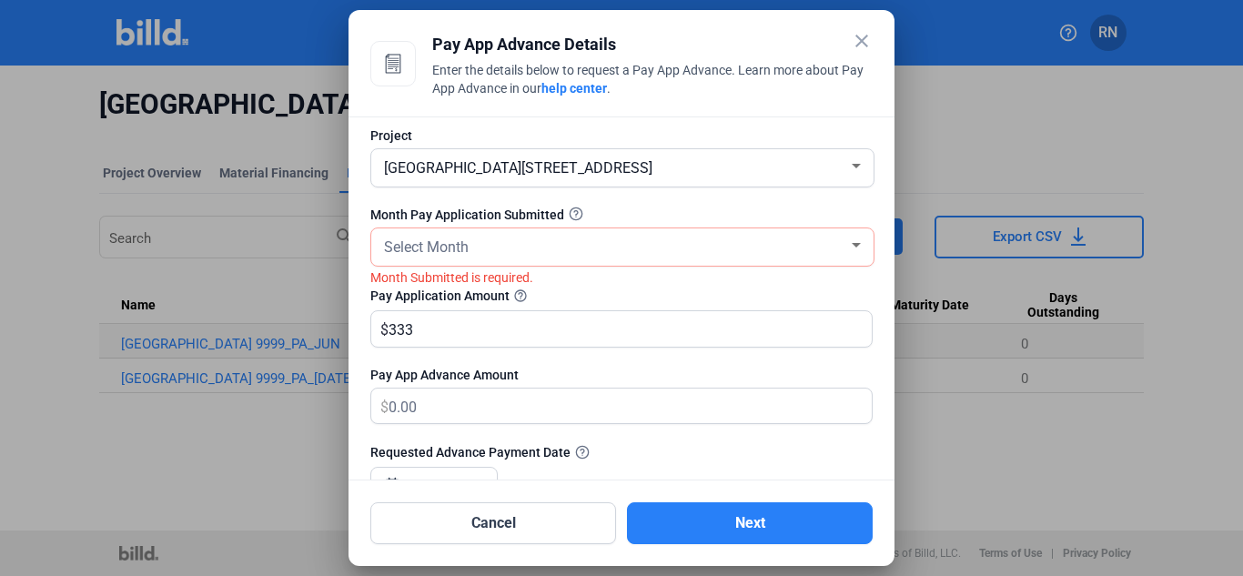
scroll to position [6, 0]
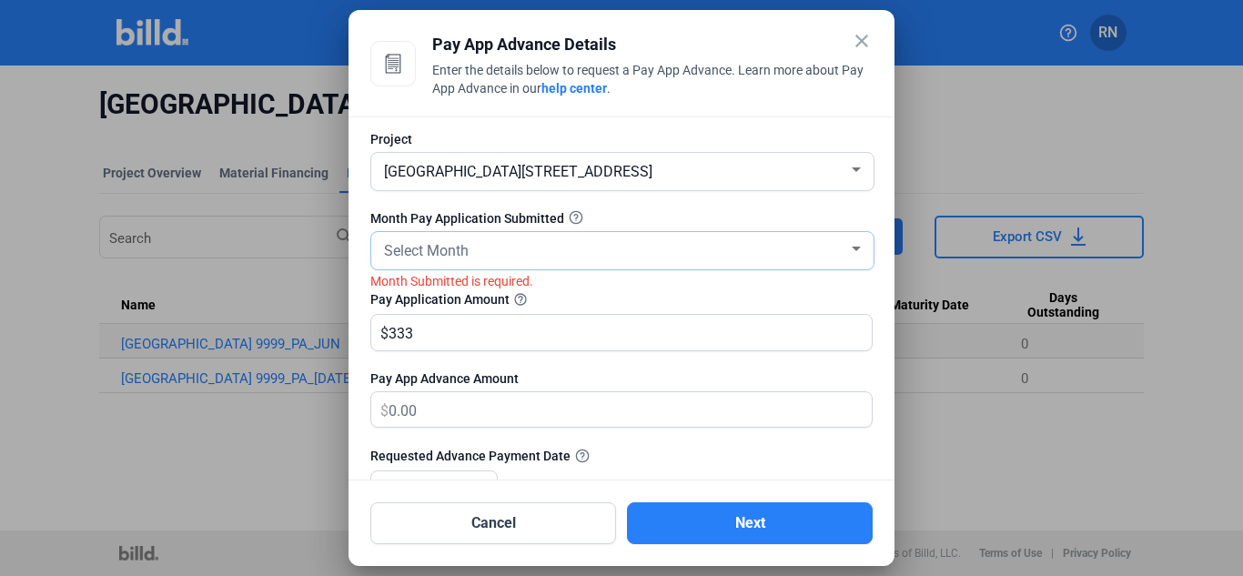
click at [618, 241] on div "Select Month" at bounding box center [614, 249] width 468 height 25
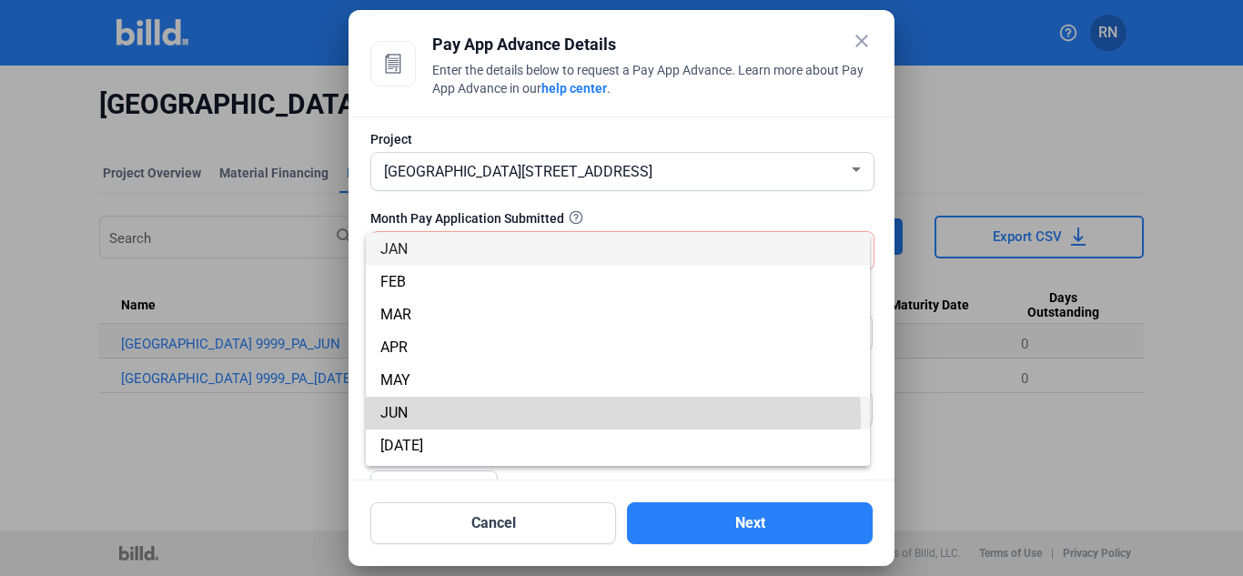
click at [408, 417] on span "JUN" at bounding box center [393, 412] width 27 height 17
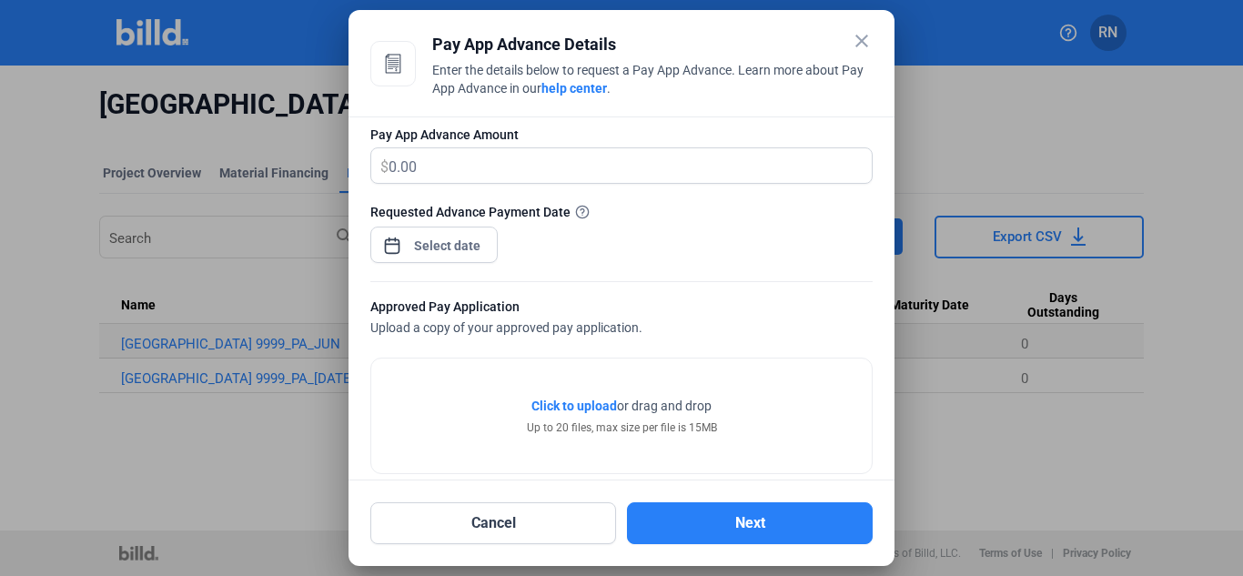
scroll to position [447, 0]
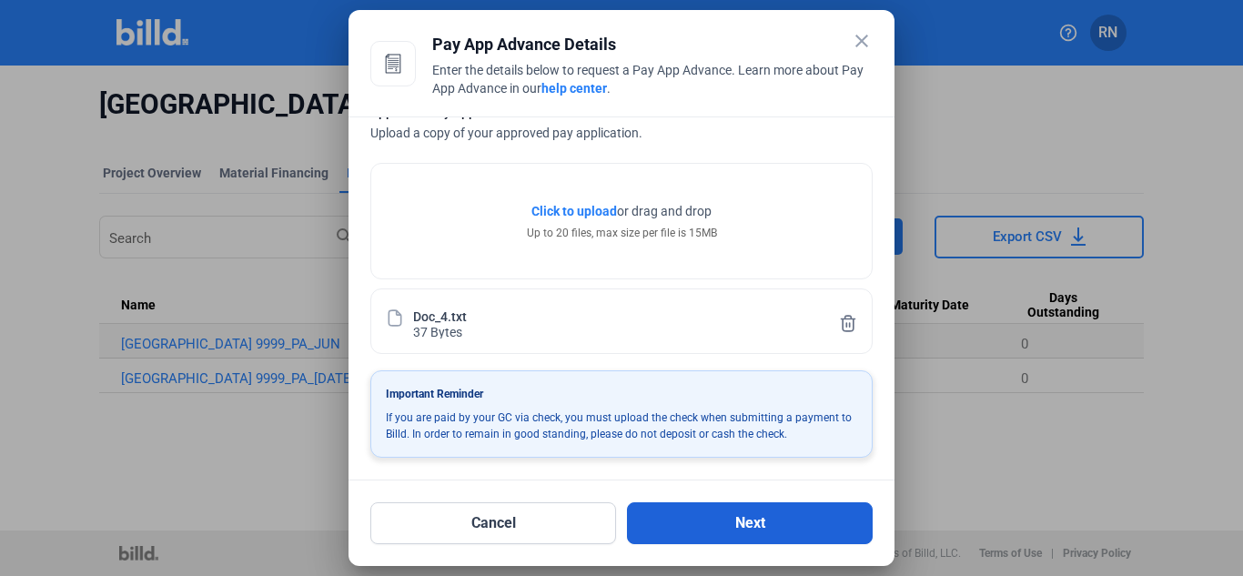
click at [705, 530] on button "Next" at bounding box center [750, 523] width 246 height 42
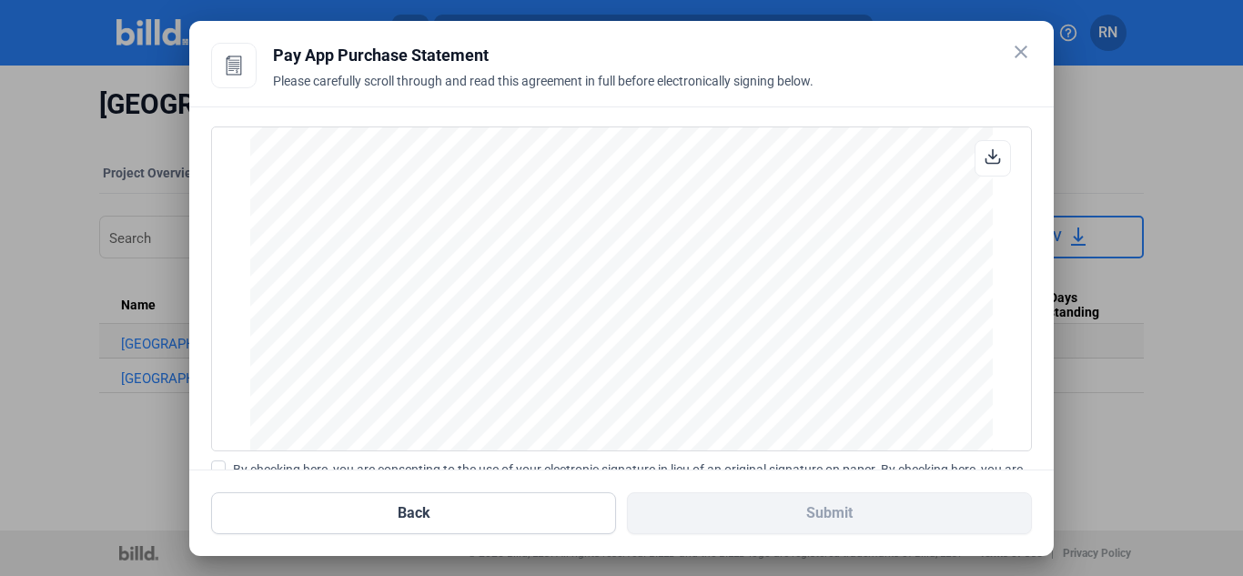
scroll to position [2160, 0]
click at [553, 515] on button "Back" at bounding box center [413, 513] width 405 height 42
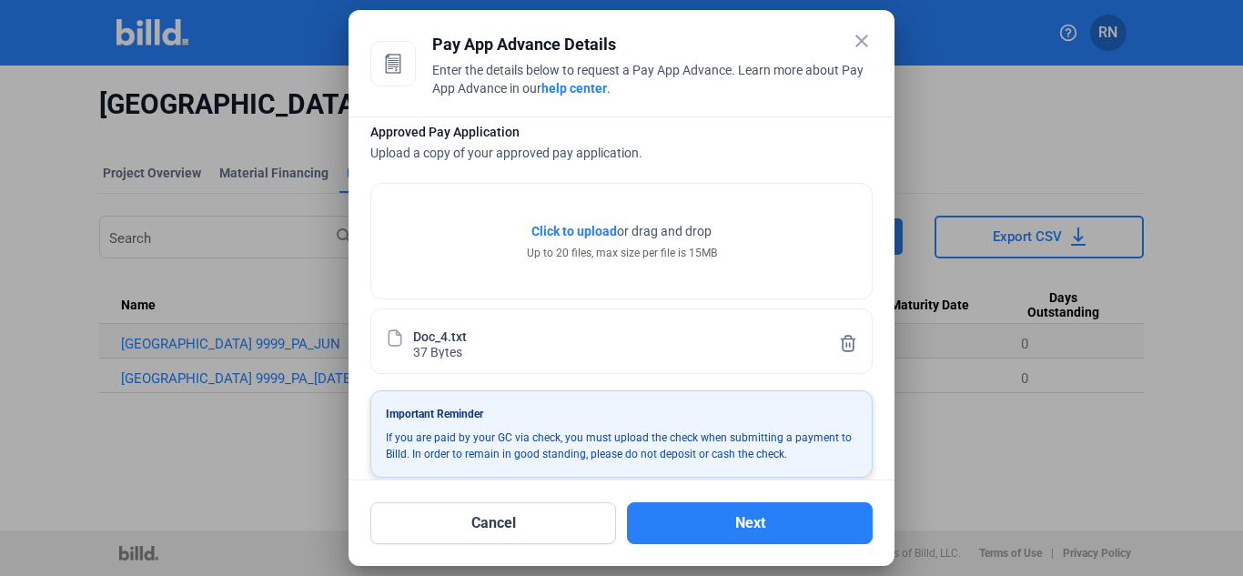
scroll to position [447, 0]
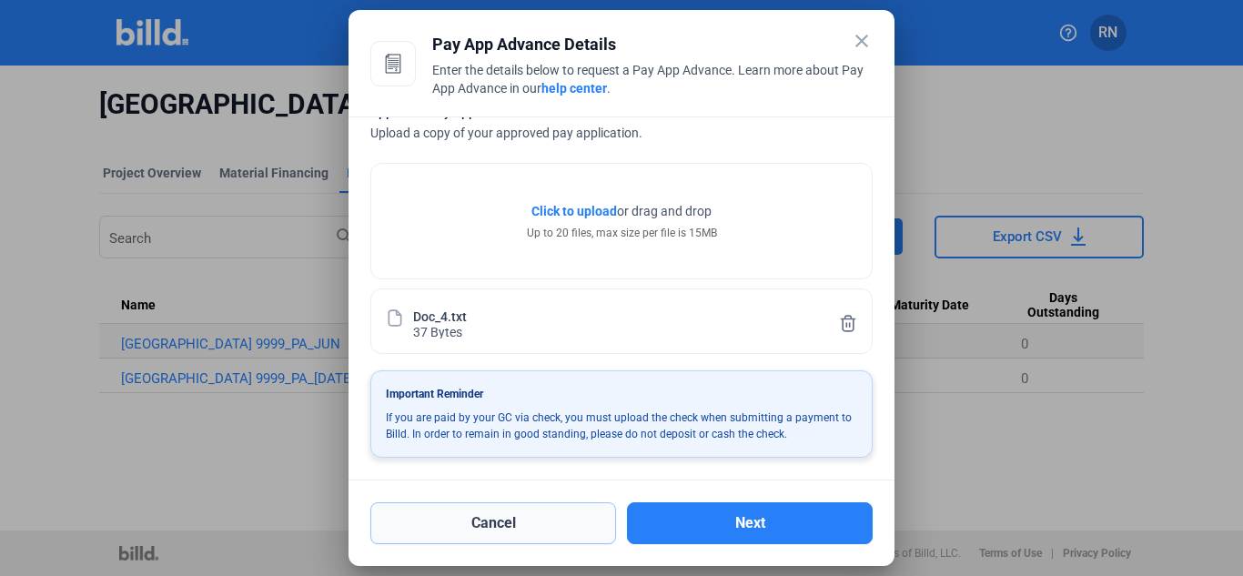
click at [546, 526] on button "Cancel" at bounding box center [493, 523] width 246 height 42
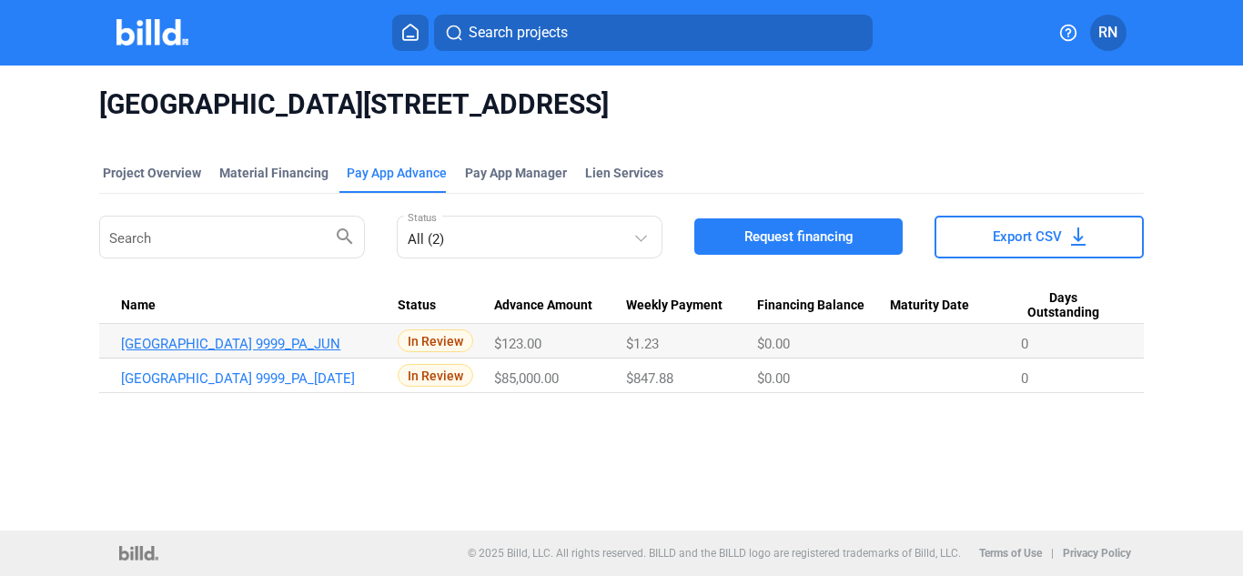
click at [277, 351] on link "[GEOGRAPHIC_DATA] 9999_PA_JUN" at bounding box center [259, 344] width 277 height 16
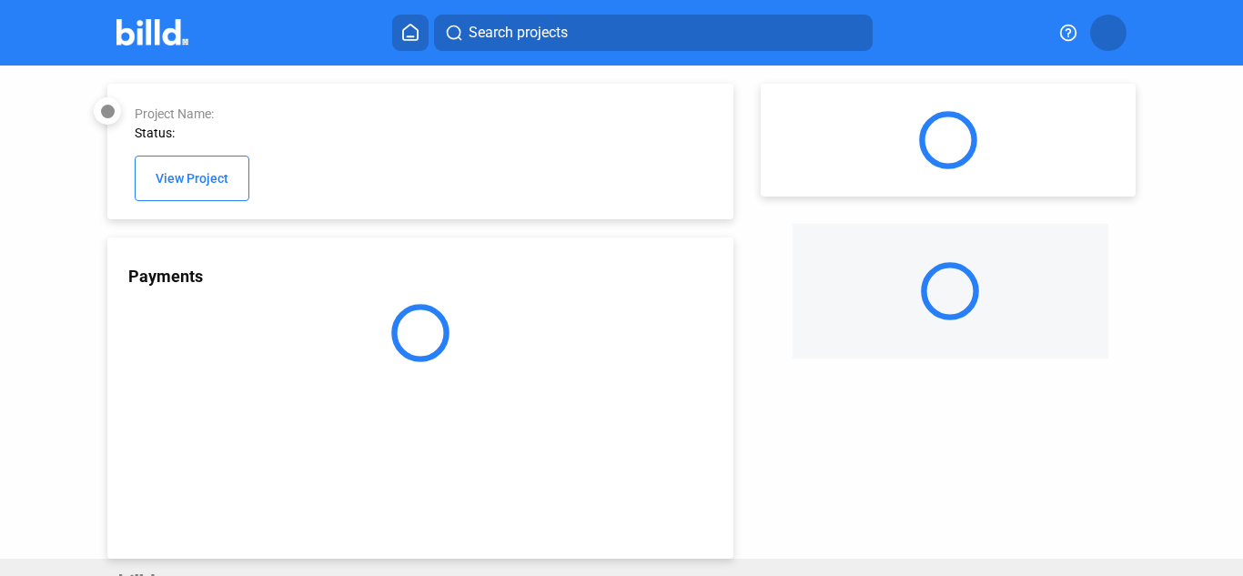
click at [263, 346] on div at bounding box center [420, 333] width 626 height 58
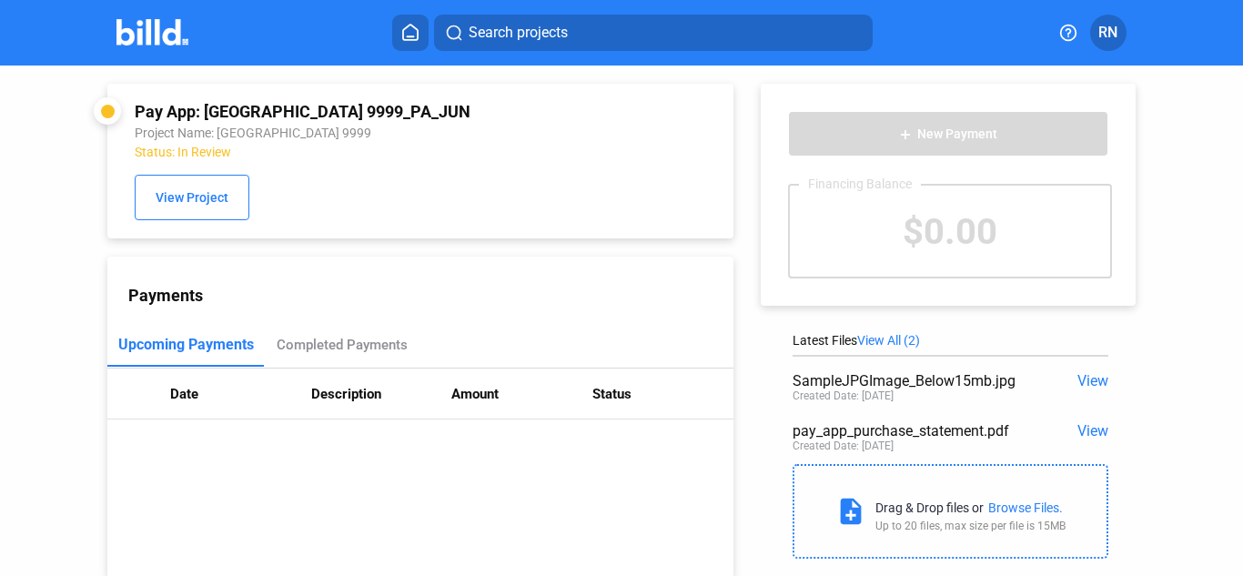
click at [160, 29] on img at bounding box center [152, 32] width 72 height 26
